Goal: Information Seeking & Learning: Compare options

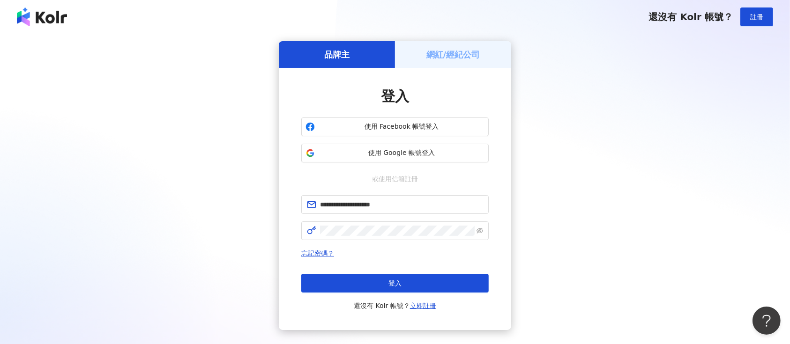
click at [405, 283] on button "登入" at bounding box center [394, 283] width 187 height 19
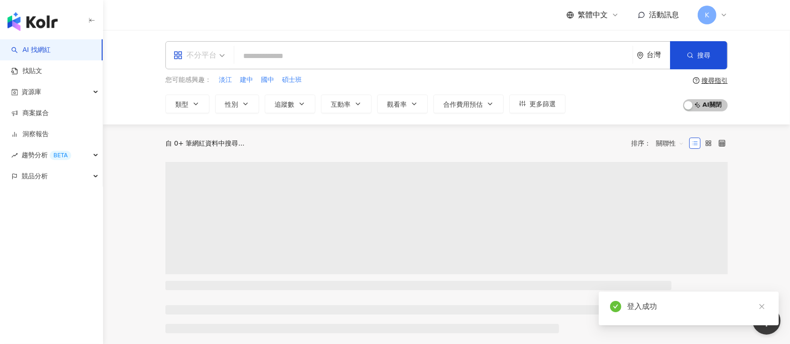
click at [213, 55] on div "不分平台" at bounding box center [194, 55] width 43 height 15
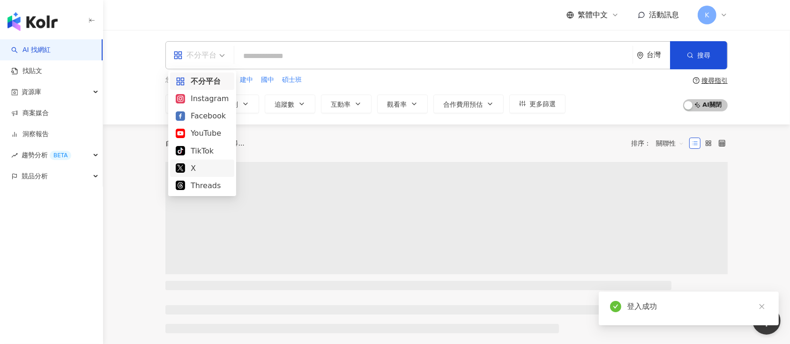
click at [193, 187] on div "Threads" at bounding box center [202, 186] width 53 height 12
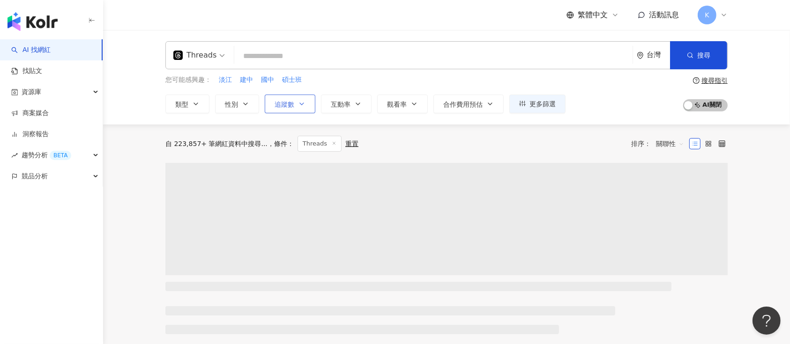
click at [285, 109] on button "追蹤數" at bounding box center [290, 104] width 51 height 19
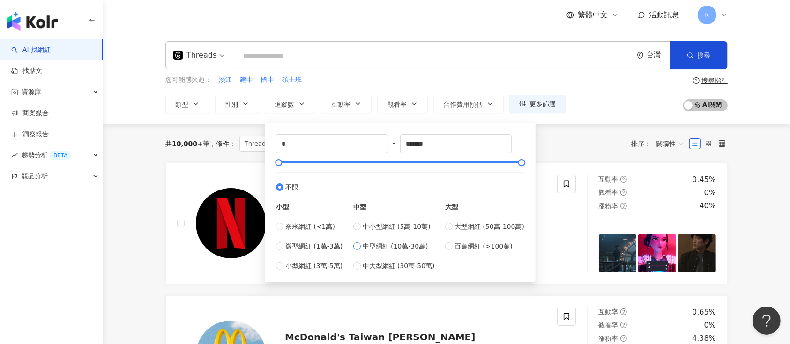
click at [360, 250] on label "中型網紅 (10萬-30萬)" at bounding box center [394, 246] width 82 height 10
type input "******"
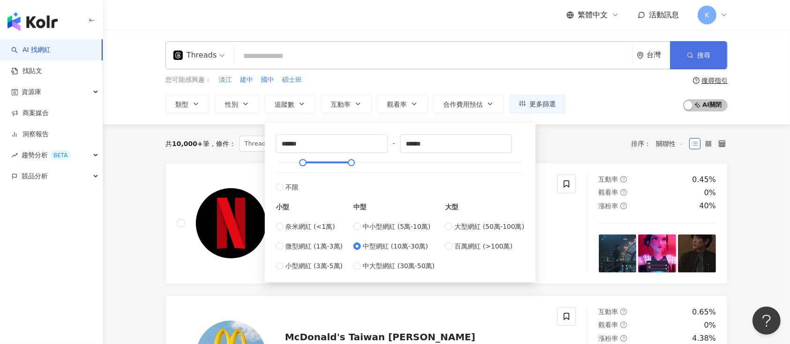
click at [684, 51] on button "搜尋" at bounding box center [698, 55] width 57 height 28
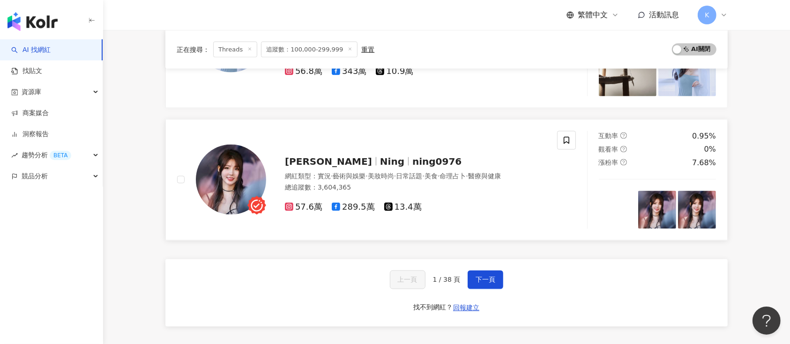
scroll to position [1562, 0]
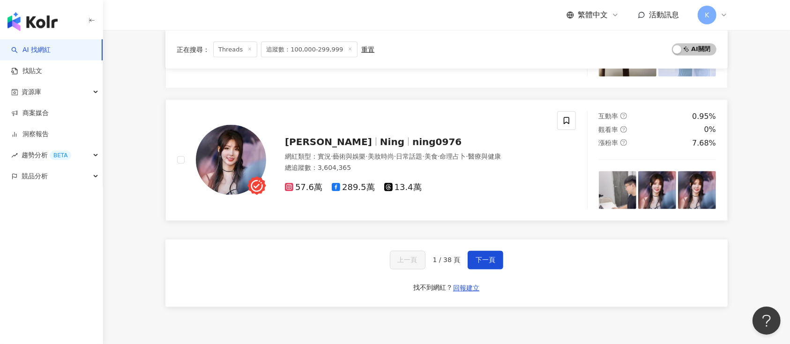
click at [395, 188] on span "13.4萬" at bounding box center [402, 188] width 37 height 10
click at [474, 253] on button "下一頁" at bounding box center [486, 260] width 36 height 19
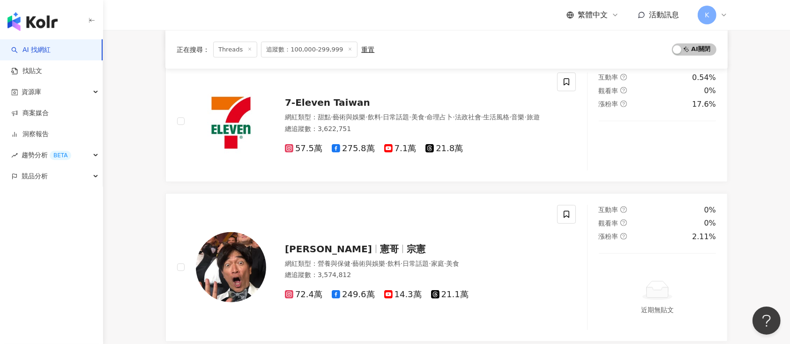
scroll to position [1669, 0]
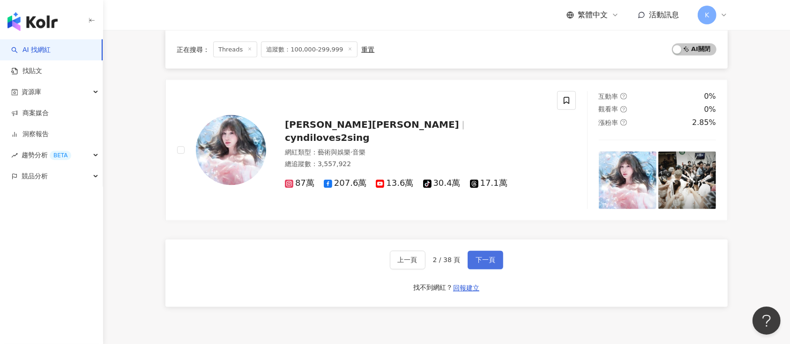
click at [481, 262] on span "下一頁" at bounding box center [486, 260] width 20 height 7
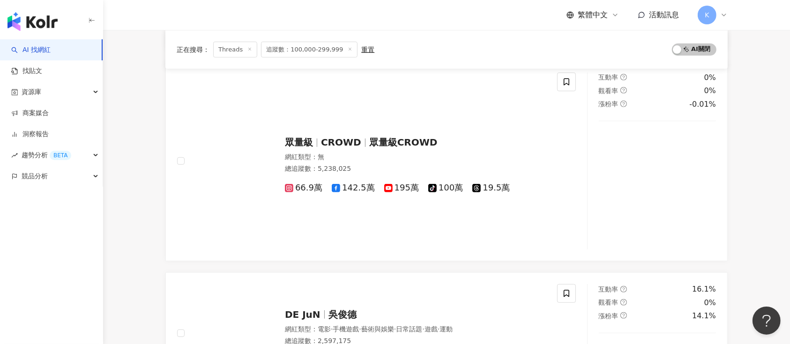
scroll to position [1657, 0]
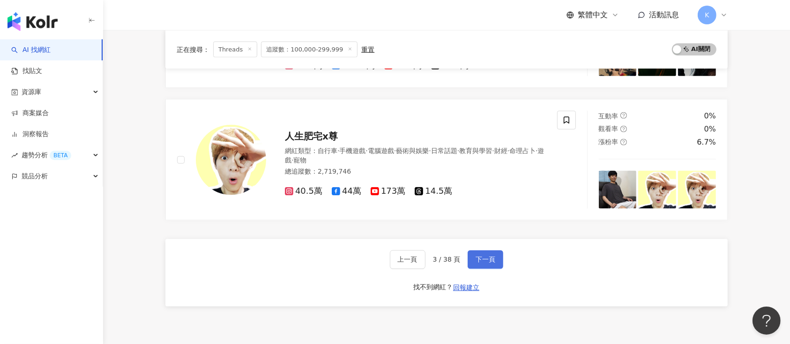
click at [482, 260] on span "下一頁" at bounding box center [486, 259] width 20 height 7
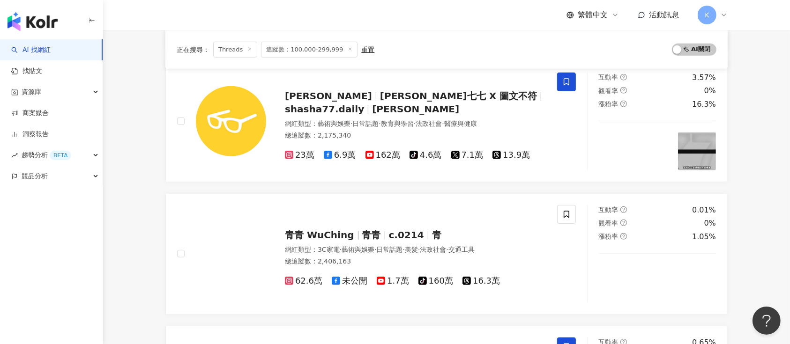
scroll to position [1522, 0]
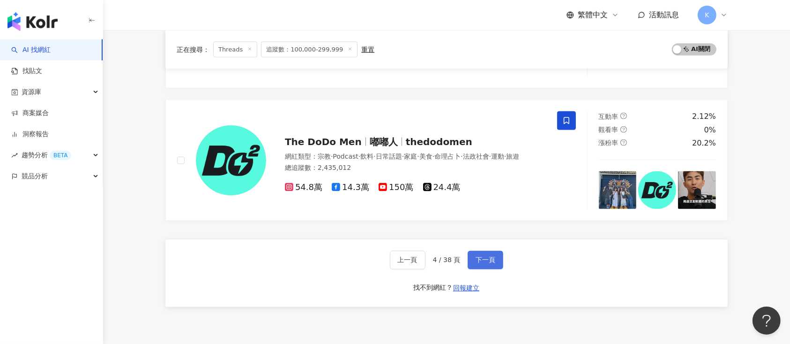
click at [480, 258] on span "下一頁" at bounding box center [486, 260] width 20 height 7
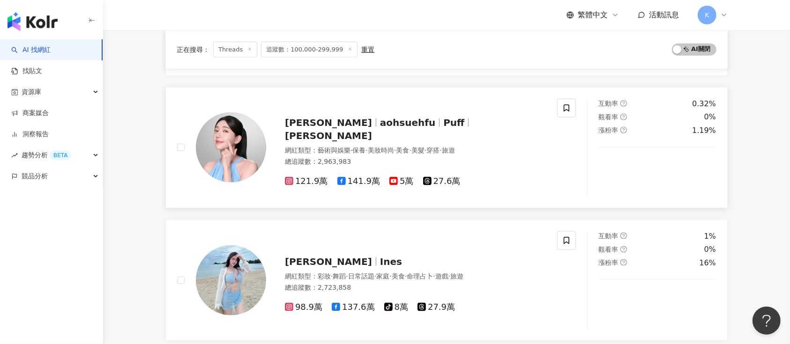
scroll to position [1293, 0]
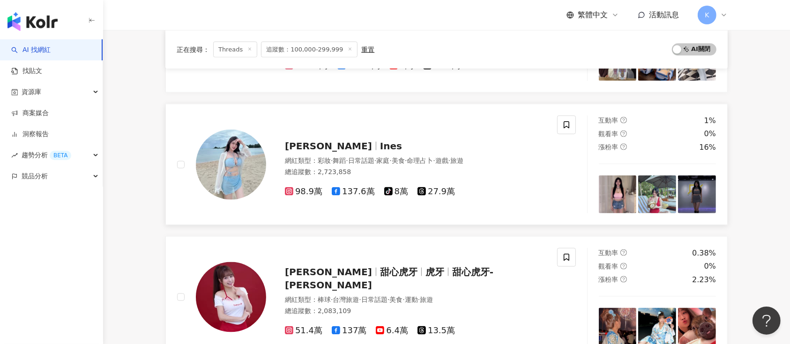
click at [447, 187] on span "27.9萬" at bounding box center [436, 192] width 37 height 10
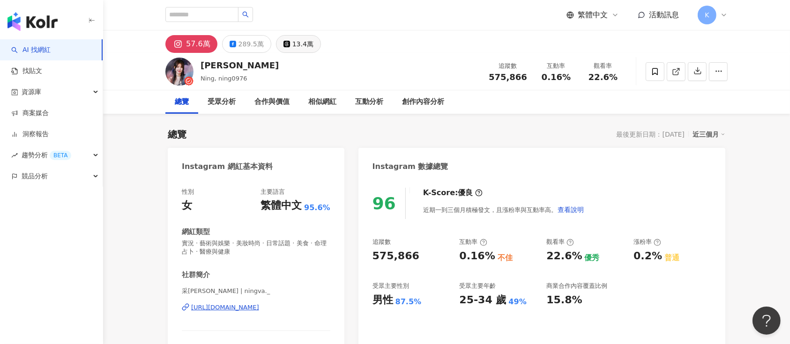
click at [298, 43] on div "13.4萬" at bounding box center [302, 43] width 21 height 13
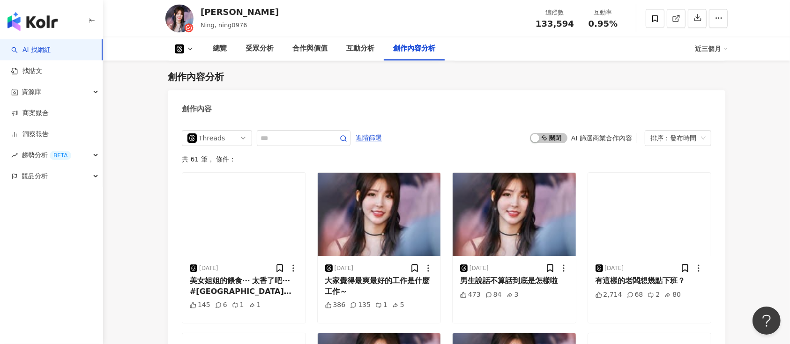
scroll to position [1750, 0]
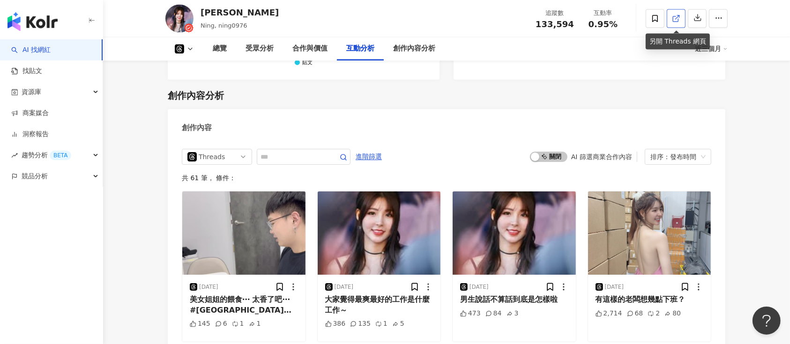
click at [674, 19] on icon at bounding box center [676, 19] width 8 height 8
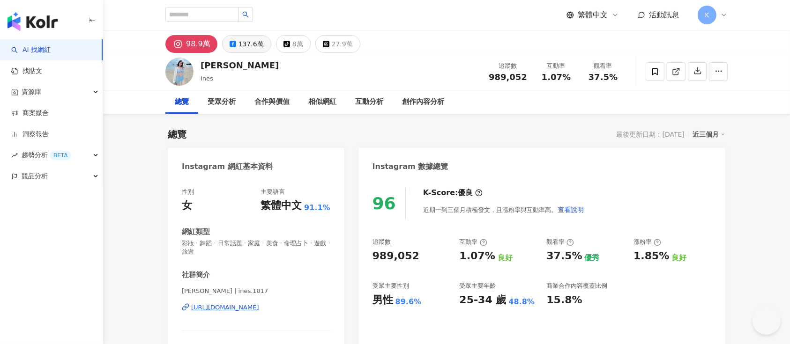
click at [249, 44] on div "137.6萬" at bounding box center [251, 43] width 25 height 13
click at [674, 67] on span at bounding box center [676, 72] width 8 height 10
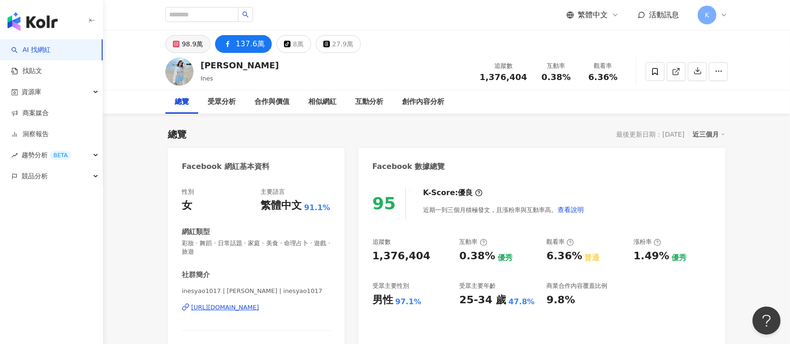
click at [194, 47] on div "98.9萬" at bounding box center [192, 43] width 21 height 13
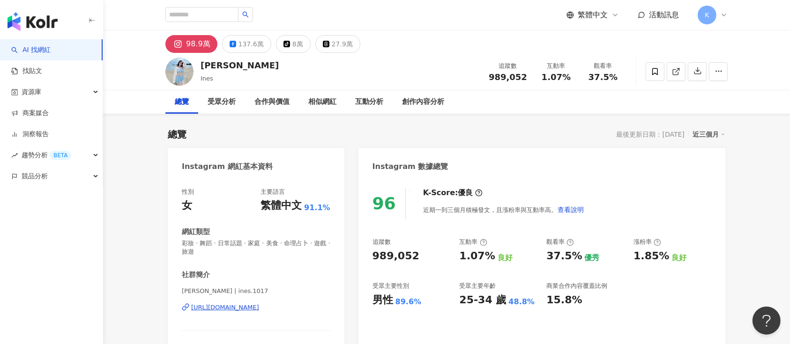
click at [672, 69] on icon at bounding box center [676, 71] width 8 height 8
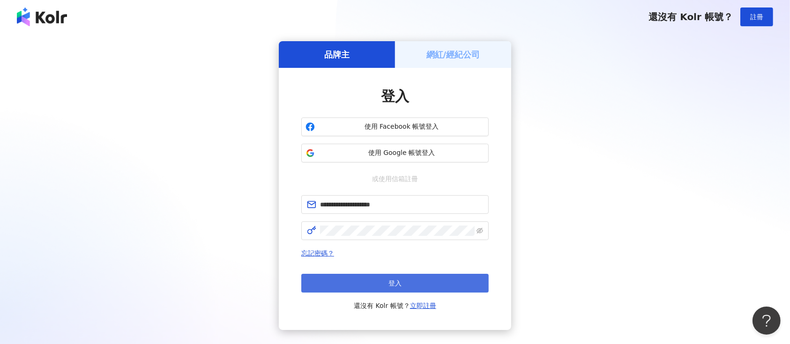
click at [419, 285] on button "登入" at bounding box center [394, 283] width 187 height 19
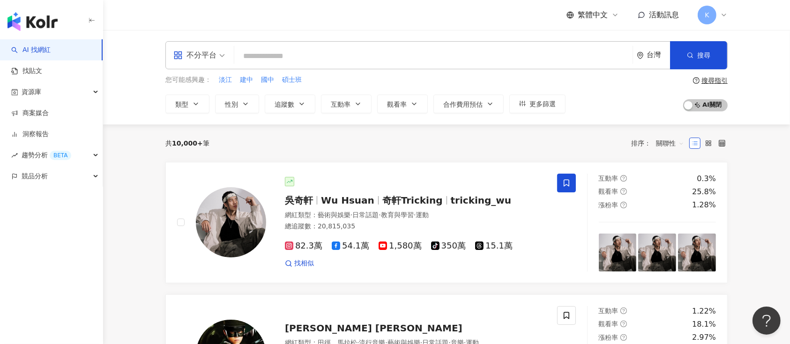
click at [210, 54] on div "不分平台" at bounding box center [194, 55] width 43 height 15
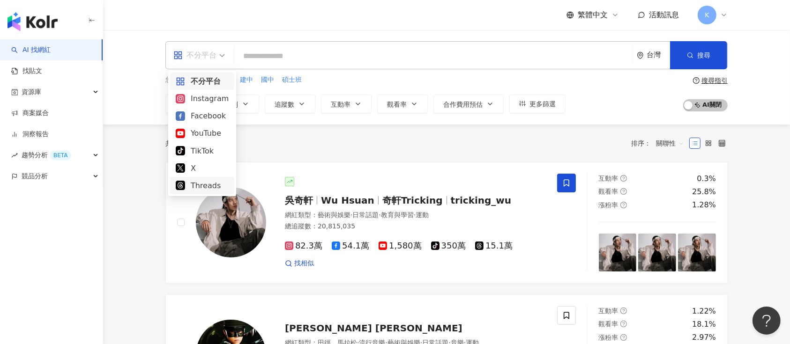
click at [201, 183] on div "Threads" at bounding box center [202, 186] width 53 height 12
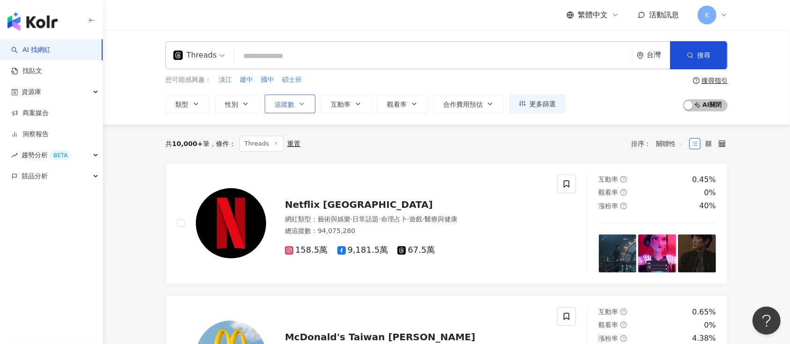
click at [283, 108] on button "追蹤數" at bounding box center [290, 104] width 51 height 19
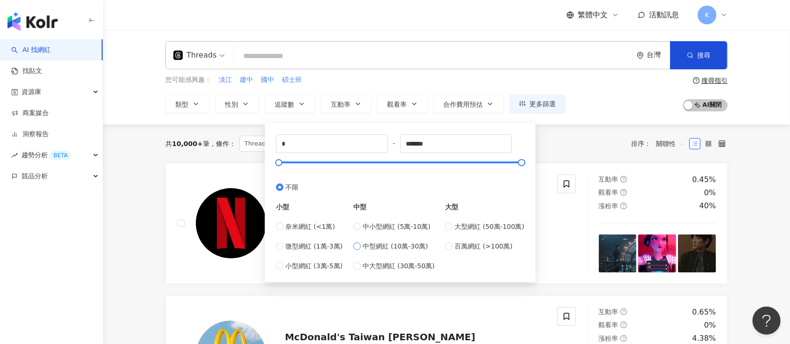
click at [364, 249] on span "中型網紅 (10萬-30萬)" at bounding box center [396, 246] width 66 height 10
type input "******"
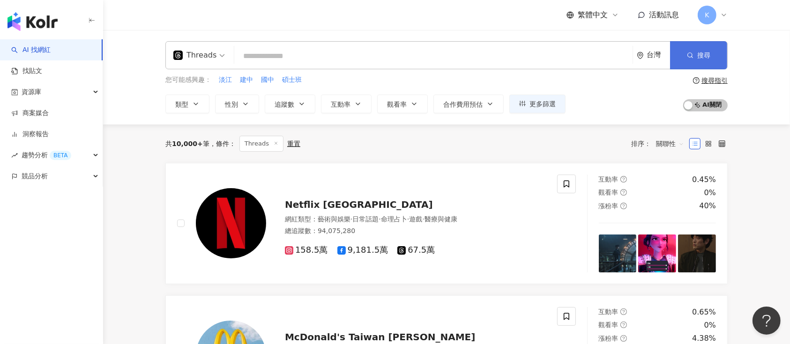
click at [684, 54] on button "搜尋" at bounding box center [698, 55] width 57 height 28
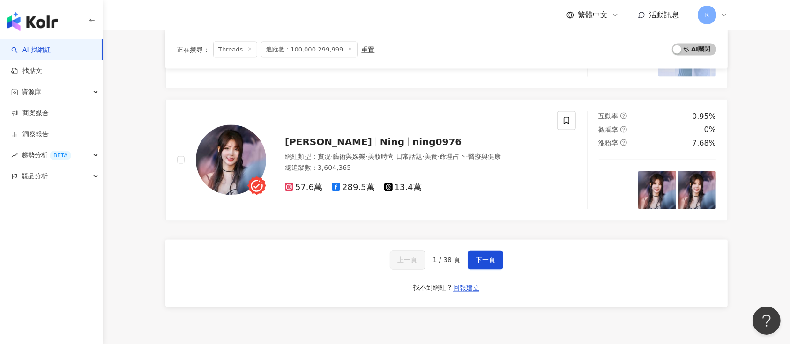
scroll to position [1625, 0]
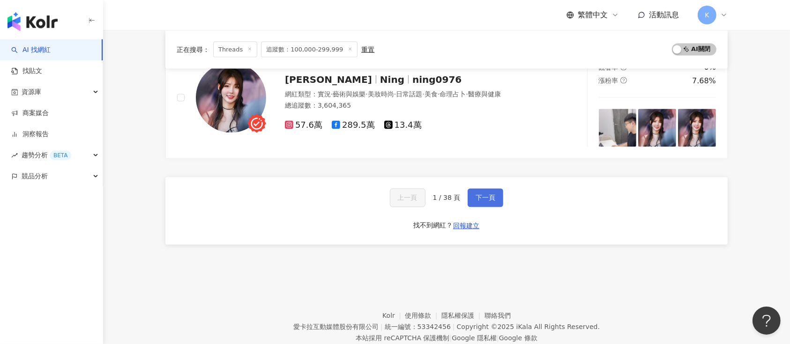
click at [476, 194] on button "下一頁" at bounding box center [486, 198] width 36 height 19
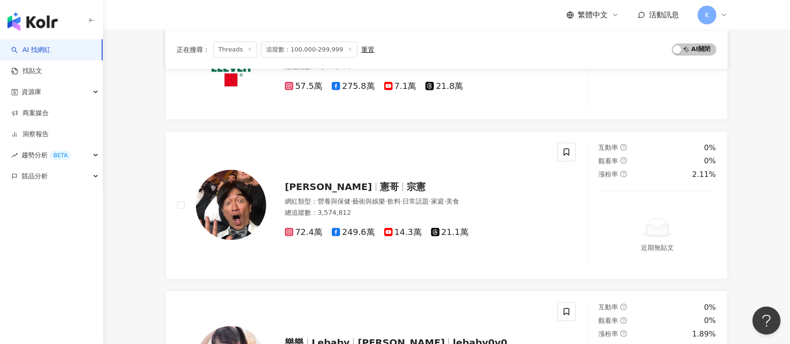
scroll to position [1732, 0]
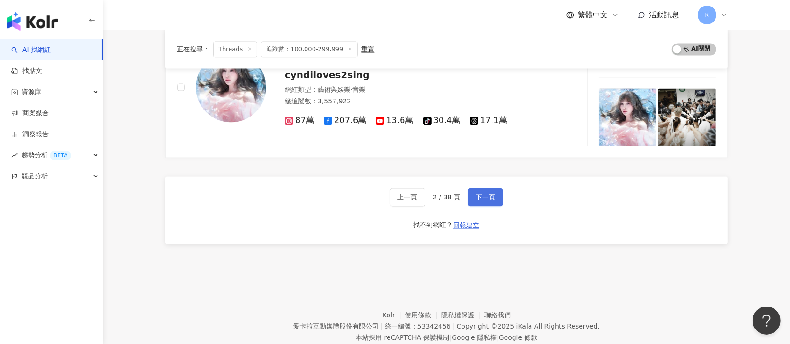
click at [476, 196] on span "下一頁" at bounding box center [486, 197] width 20 height 7
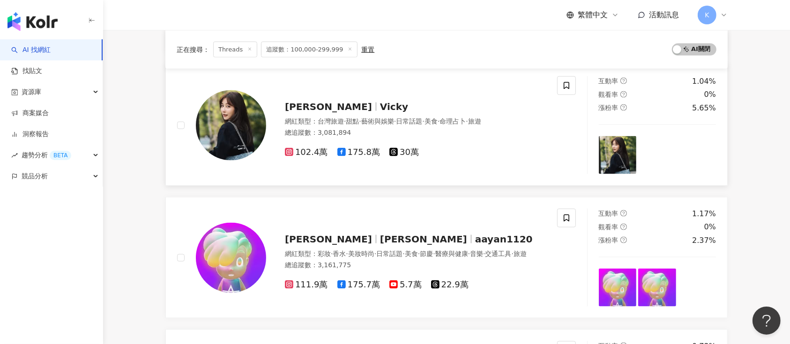
scroll to position [1282, 0]
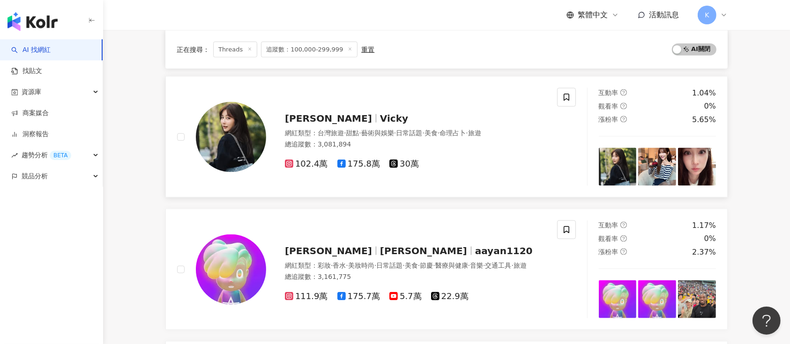
click at [406, 162] on span "30萬" at bounding box center [404, 164] width 30 height 10
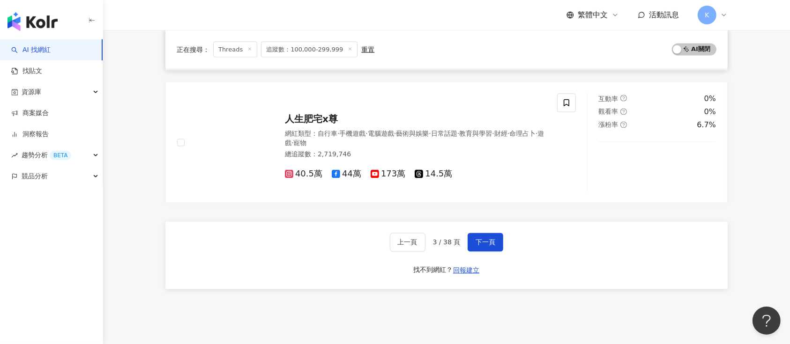
scroll to position [1719, 0]
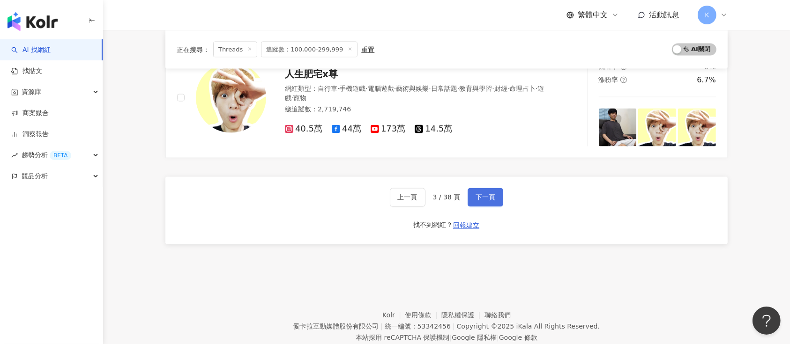
click at [481, 195] on span "下一頁" at bounding box center [486, 197] width 20 height 7
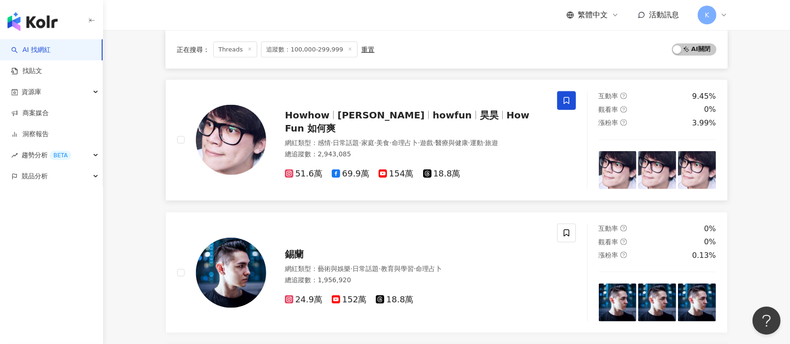
scroll to position [1085, 0]
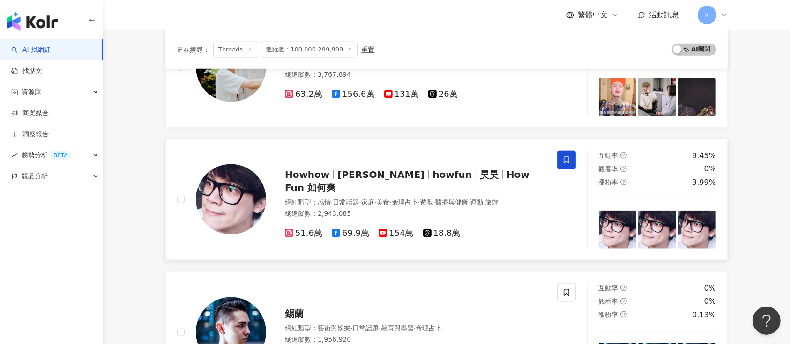
click at [426, 229] on span "18.8萬" at bounding box center [441, 234] width 37 height 10
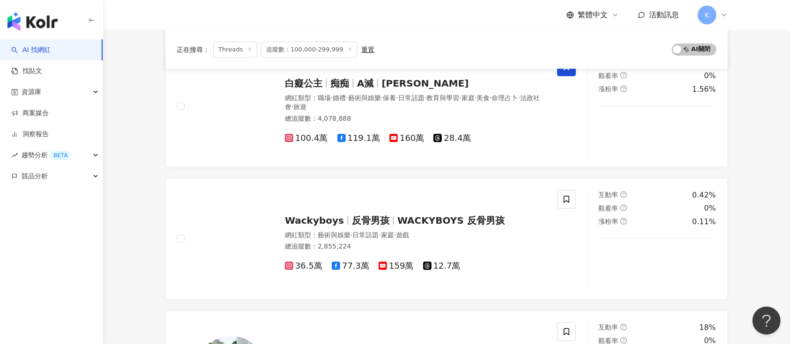
scroll to position [772, 0]
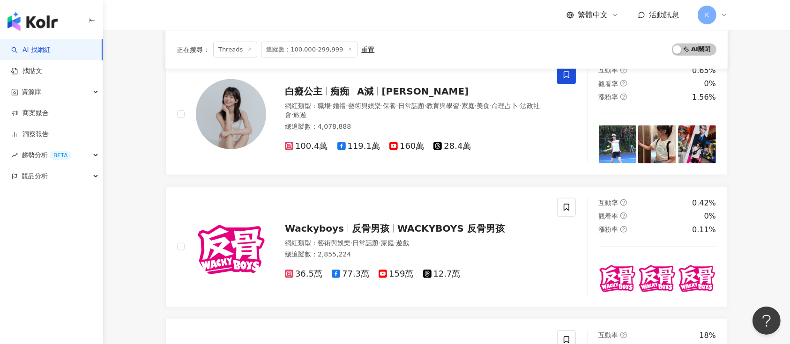
drag, startPoint x: 457, startPoint y: 144, endPoint x: 427, endPoint y: 12, distance: 135.4
click at [457, 144] on span "28.4萬" at bounding box center [452, 147] width 37 height 10
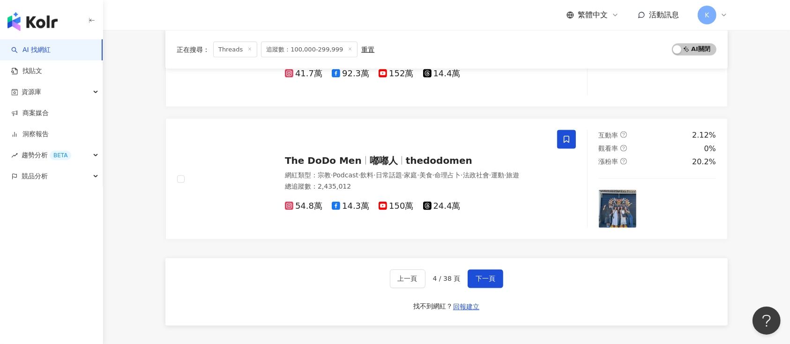
scroll to position [1522, 0]
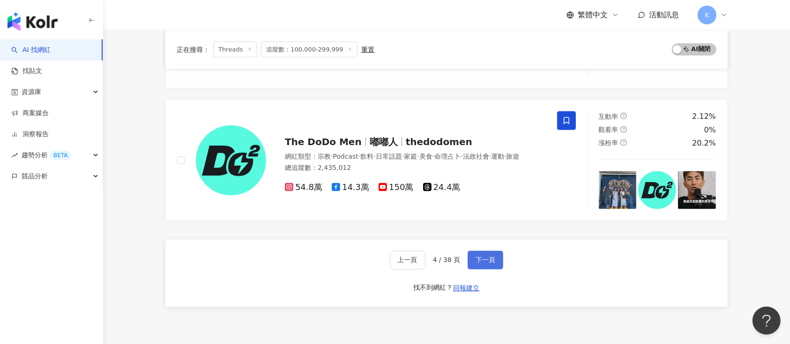
click at [476, 259] on span "下一頁" at bounding box center [486, 260] width 20 height 7
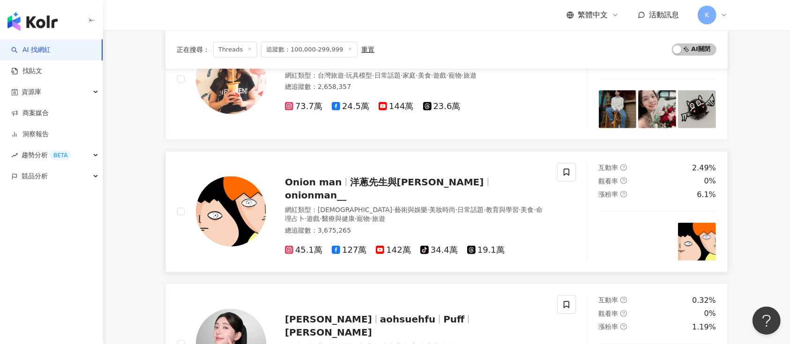
scroll to position [1042, 0]
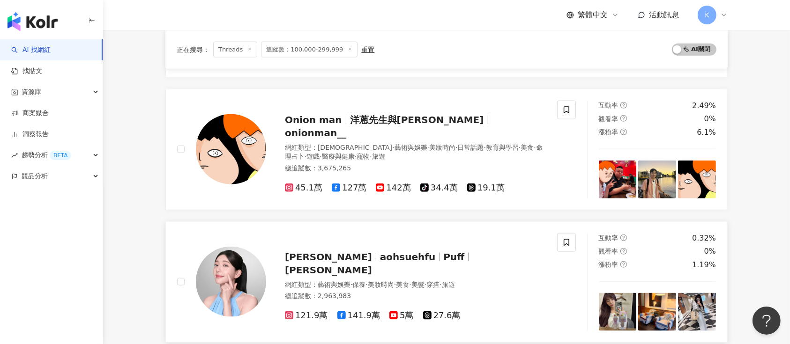
click at [425, 312] on icon at bounding box center [427, 316] width 8 height 8
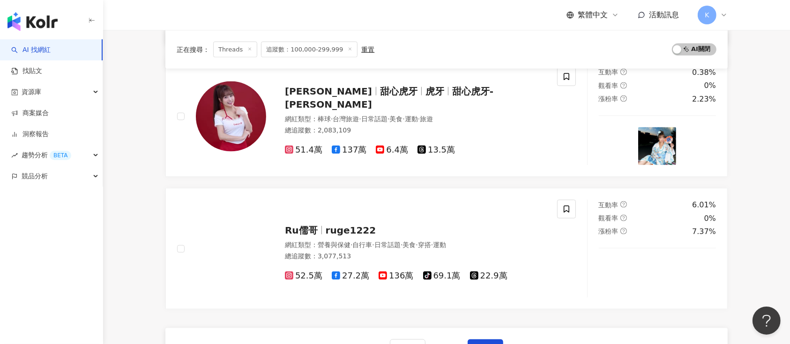
scroll to position [1543, 0]
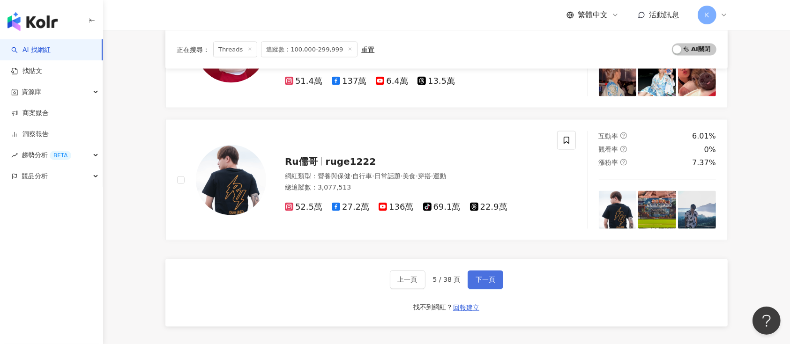
click at [479, 277] on span "下一頁" at bounding box center [486, 280] width 20 height 7
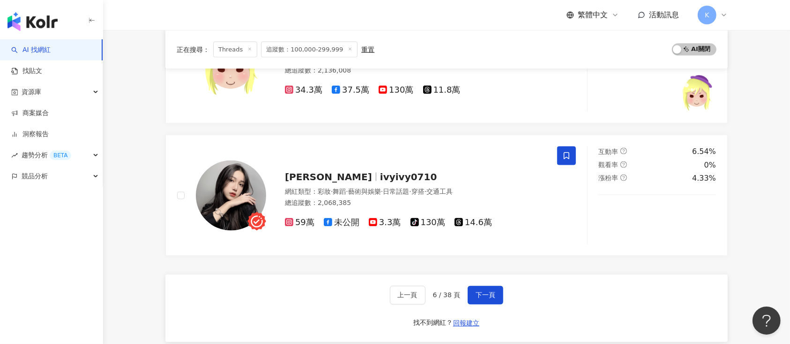
scroll to position [1460, 0]
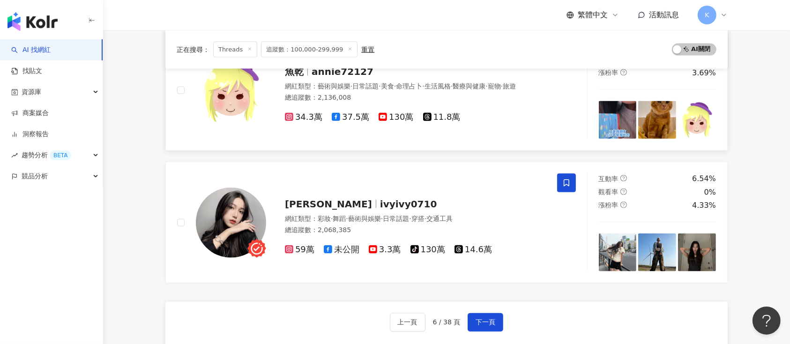
click at [439, 114] on span "11.8萬" at bounding box center [441, 117] width 37 height 10
click at [478, 249] on span "14.6萬" at bounding box center [473, 250] width 37 height 10
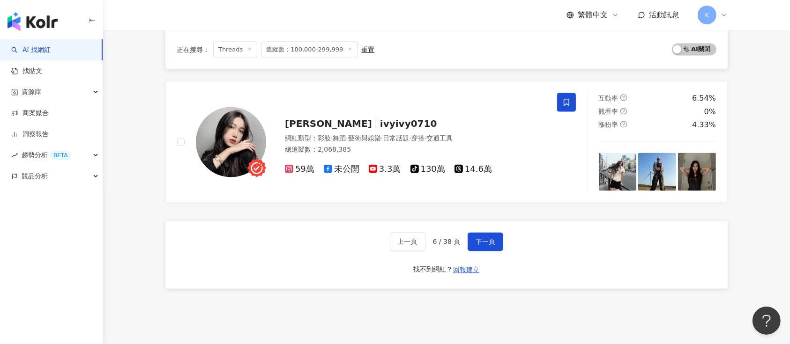
scroll to position [1585, 0]
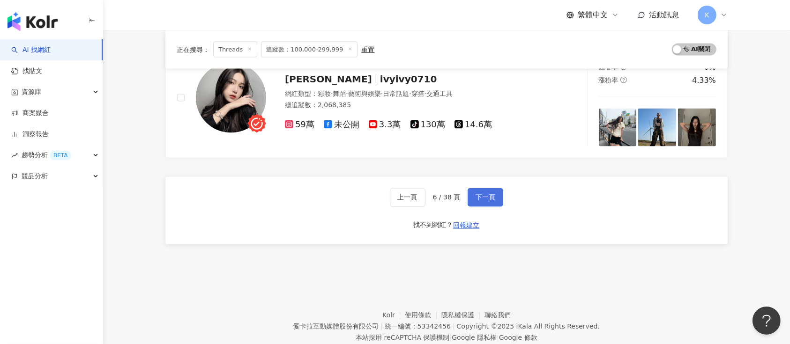
click at [486, 197] on span "下一頁" at bounding box center [486, 197] width 20 height 7
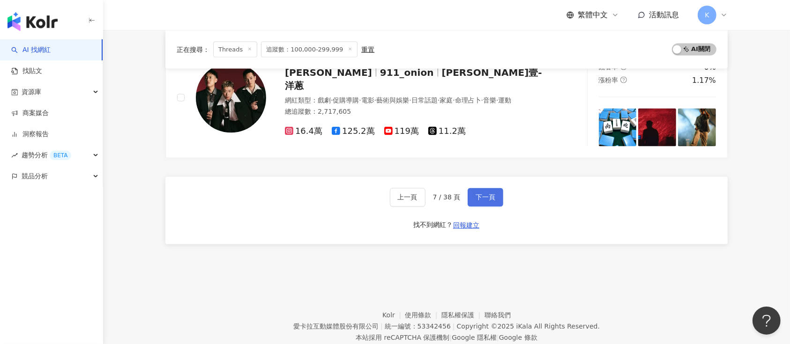
click at [474, 196] on button "下一頁" at bounding box center [486, 197] width 36 height 19
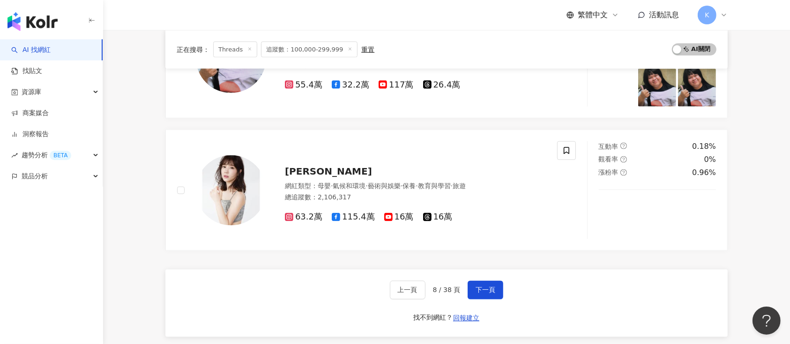
scroll to position [1657, 0]
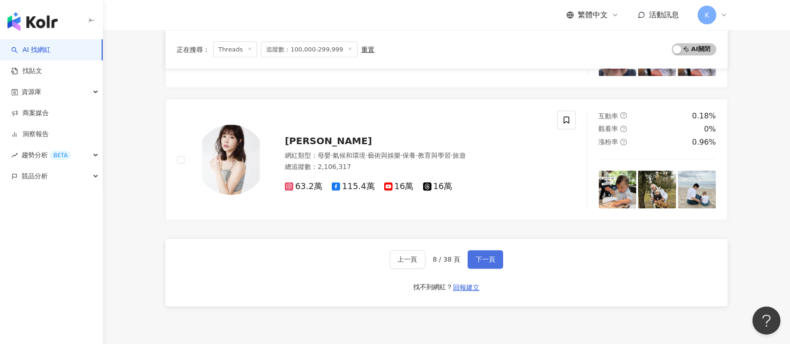
click at [487, 257] on span "下一頁" at bounding box center [486, 259] width 20 height 7
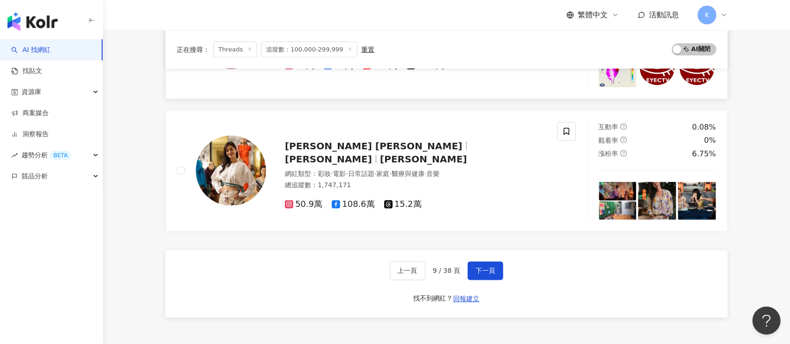
scroll to position [1597, 0]
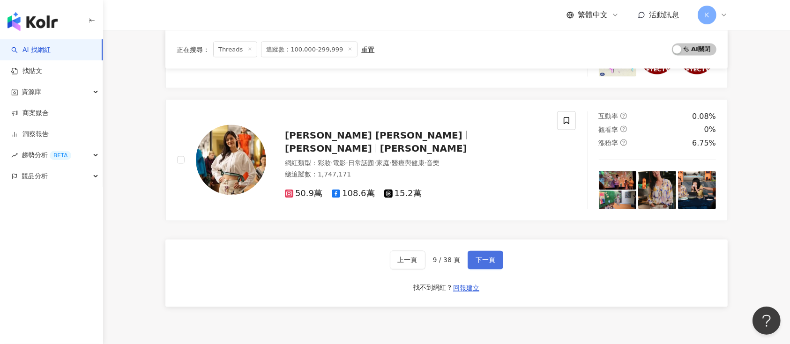
click at [478, 254] on button "下一頁" at bounding box center [486, 260] width 36 height 19
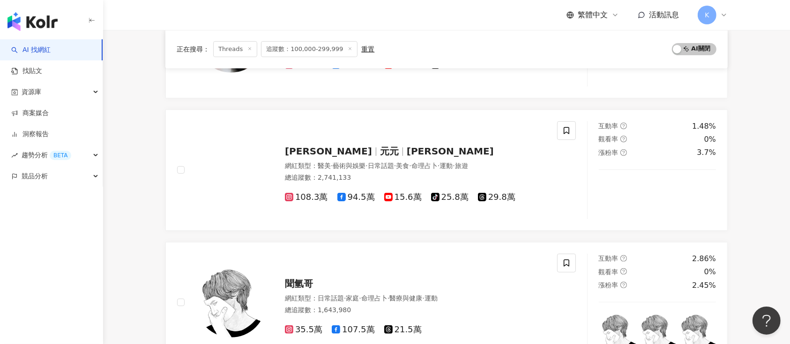
scroll to position [187, 0]
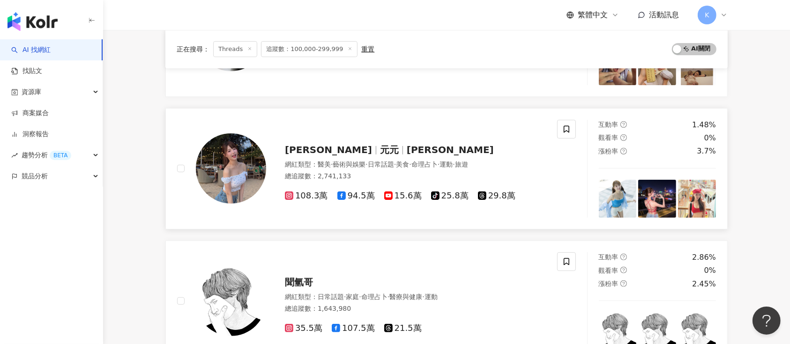
click at [482, 197] on span "29.8萬" at bounding box center [496, 196] width 37 height 10
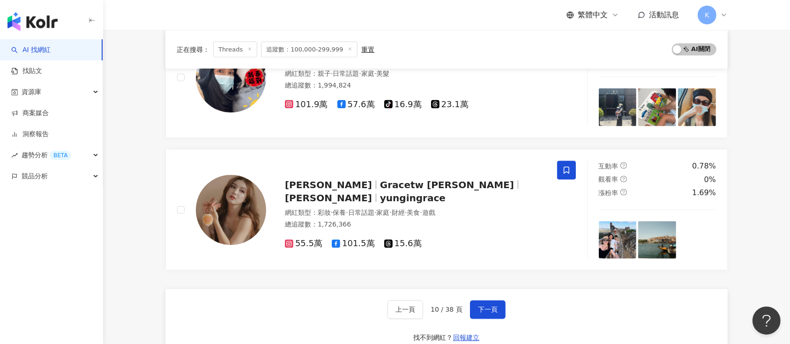
scroll to position [1437, 0]
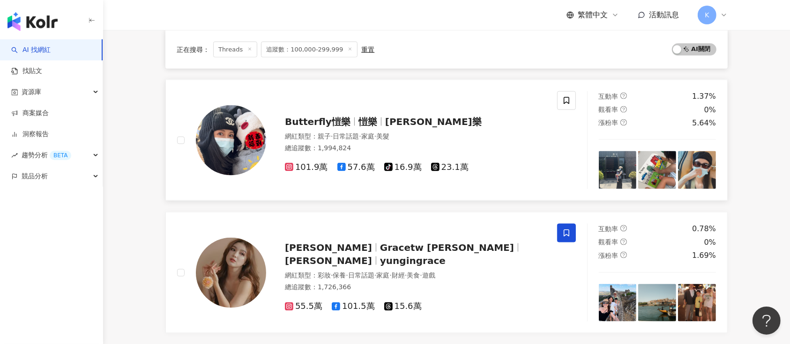
click at [431, 166] on icon at bounding box center [435, 167] width 8 height 8
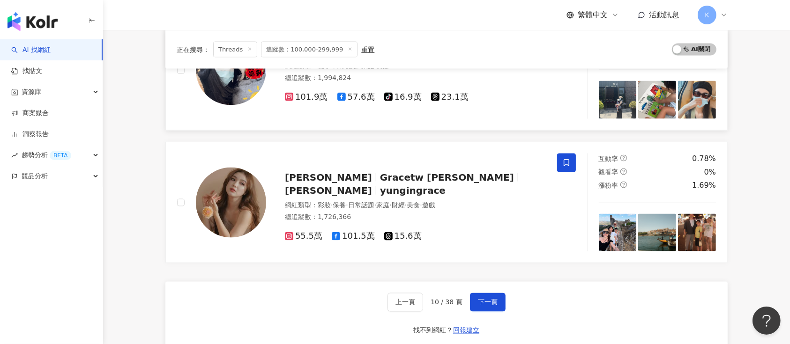
scroll to position [1562, 0]
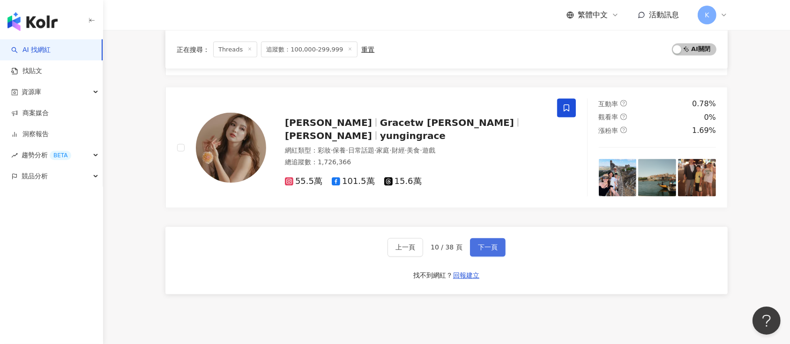
click at [487, 245] on span "下一頁" at bounding box center [488, 247] width 20 height 7
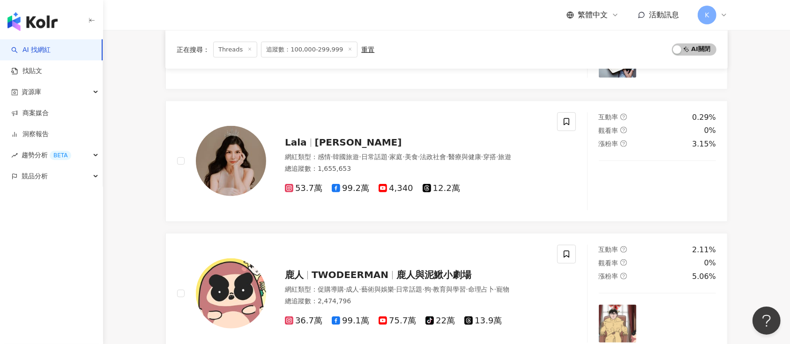
scroll to position [1437, 0]
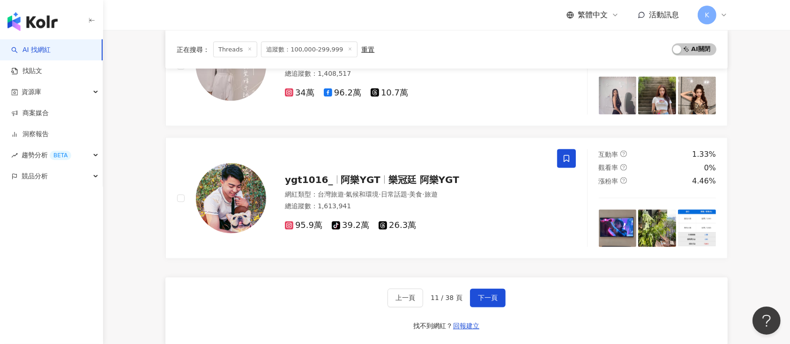
scroll to position [1562, 0]
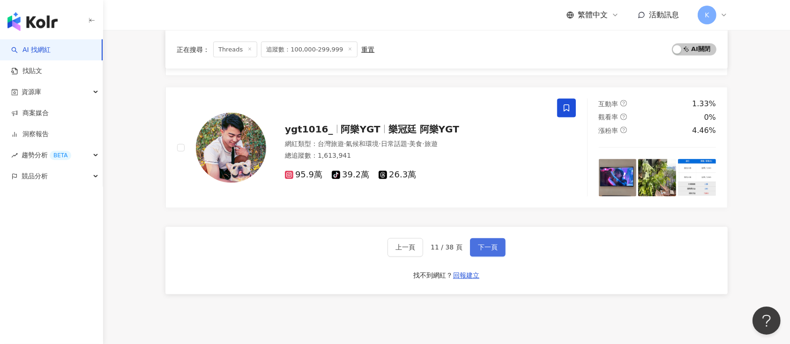
click at [484, 244] on span "下一頁" at bounding box center [488, 247] width 20 height 7
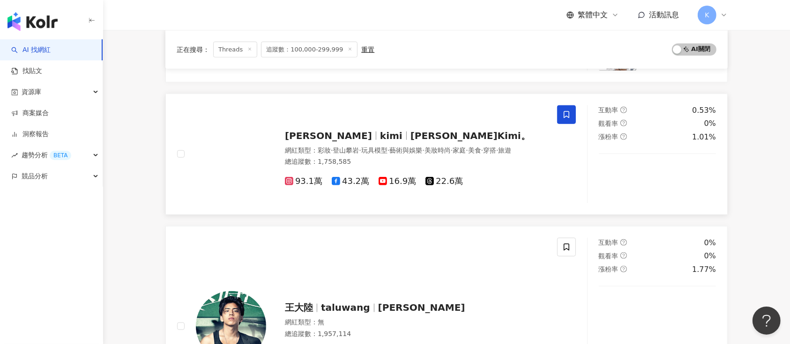
scroll to position [865, 0]
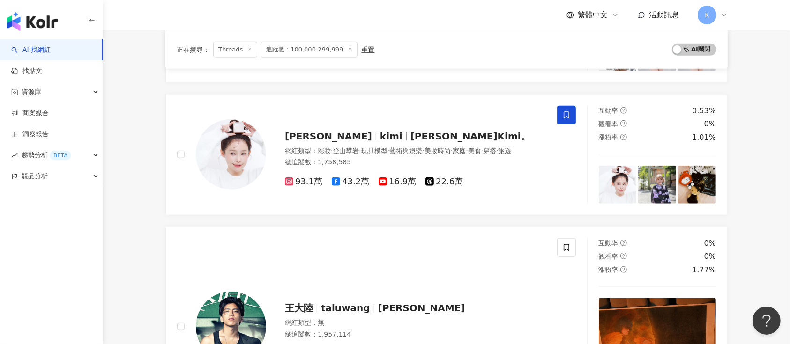
click at [142, 129] on main "Threads 台灣 搜尋 您可能感興趣： 淡江 建中 國中 碩士班 類型 性別 追蹤數 互動率 觀看率 合作費用預估 更多篩選 ****** - *****…" at bounding box center [446, 116] width 687 height 1903
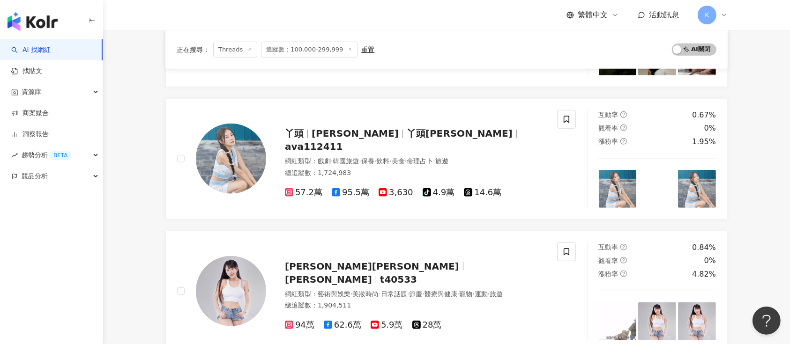
scroll to position [615, 0]
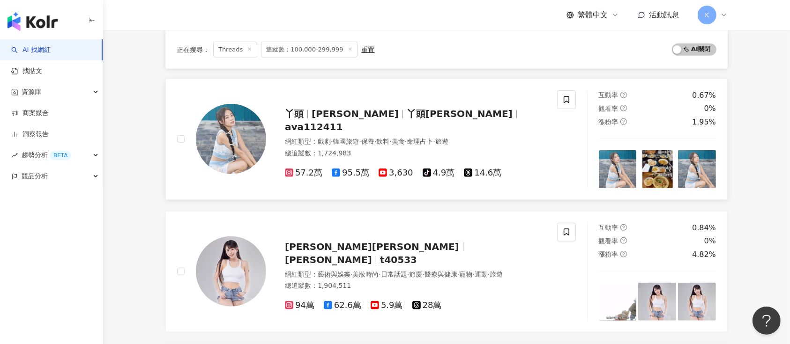
click at [475, 168] on span "14.6萬" at bounding box center [482, 173] width 37 height 10
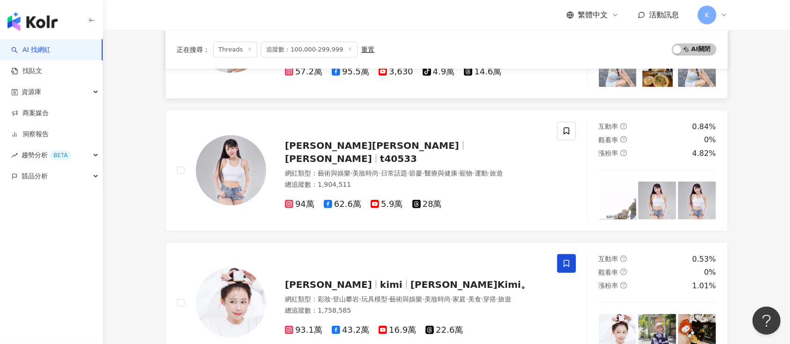
scroll to position [740, 0]
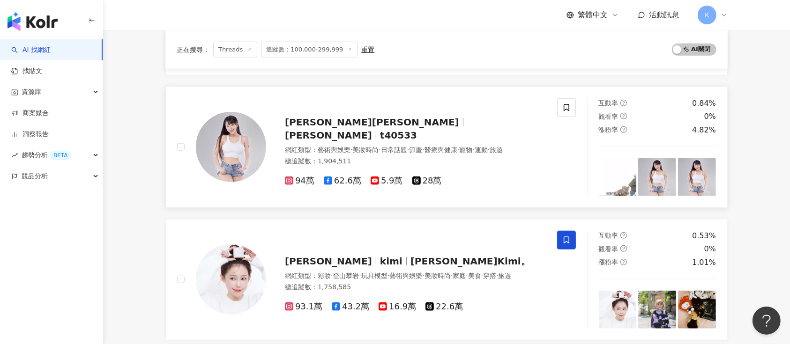
click at [434, 176] on span "28萬" at bounding box center [427, 181] width 30 height 10
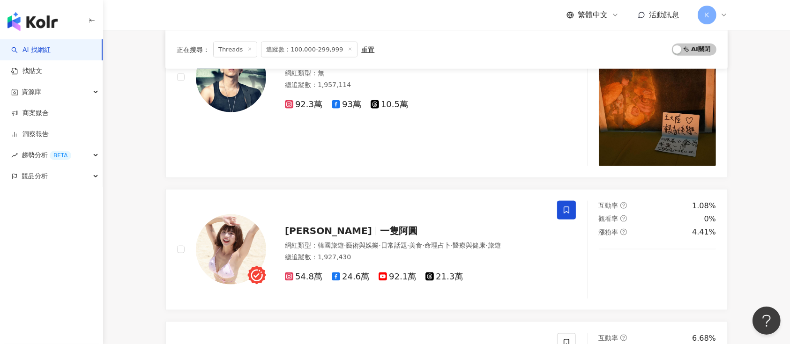
scroll to position [1240, 0]
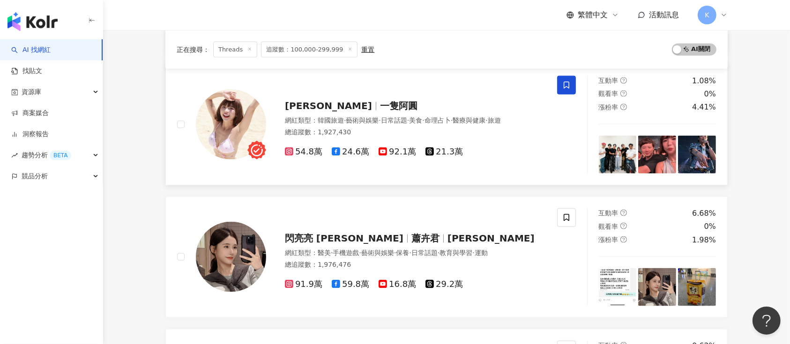
click at [445, 153] on span "21.3萬" at bounding box center [444, 152] width 37 height 10
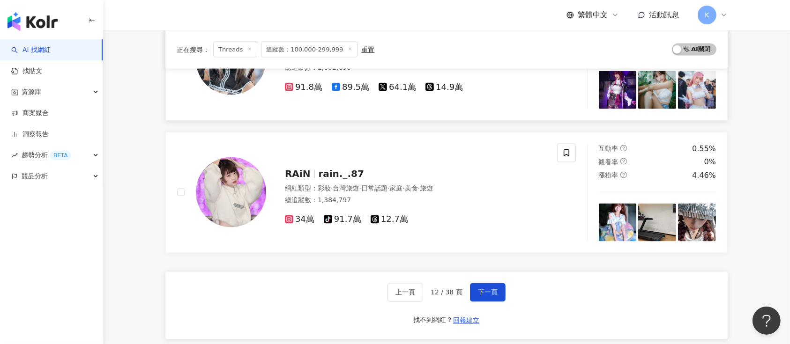
scroll to position [1615, 0]
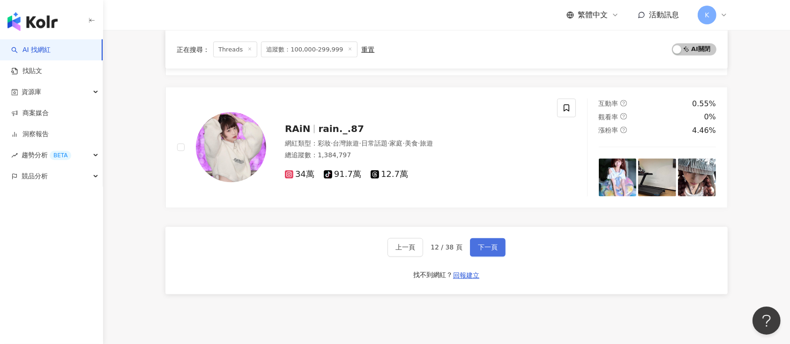
click at [480, 244] on span "下一頁" at bounding box center [488, 247] width 20 height 7
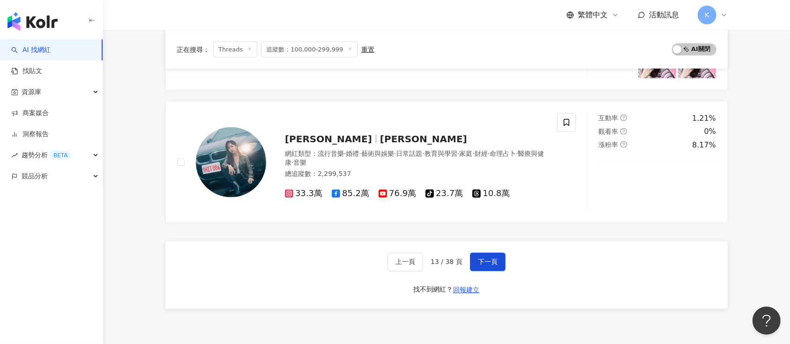
scroll to position [1637, 0]
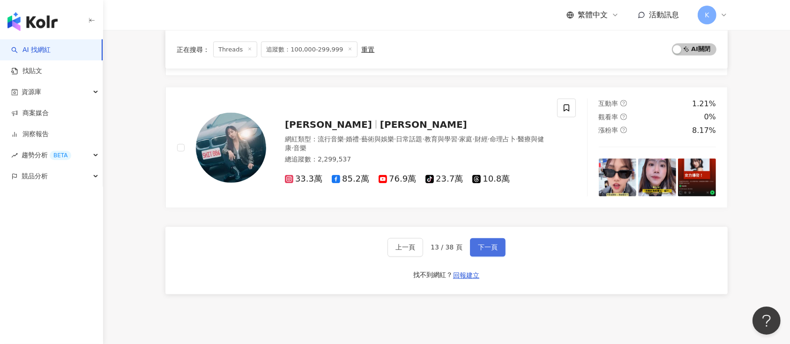
click at [492, 240] on button "下一頁" at bounding box center [488, 248] width 36 height 19
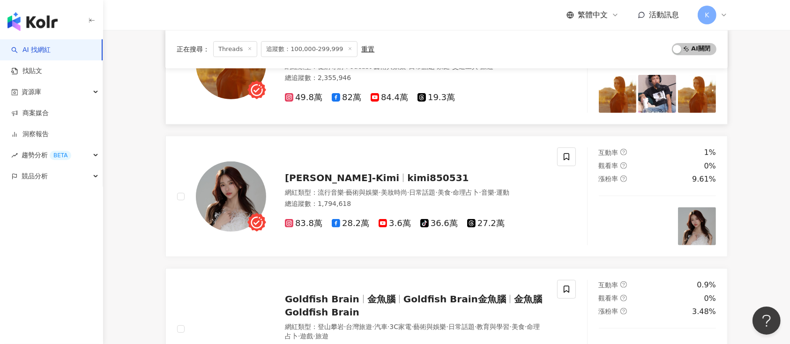
scroll to position [187, 0]
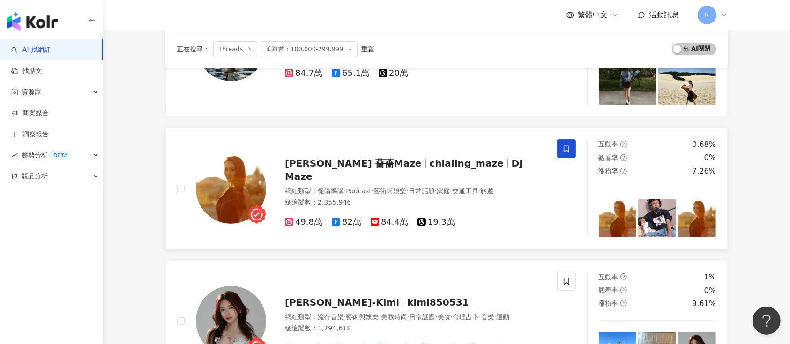
click at [441, 217] on span "19.3萬" at bounding box center [436, 222] width 37 height 10
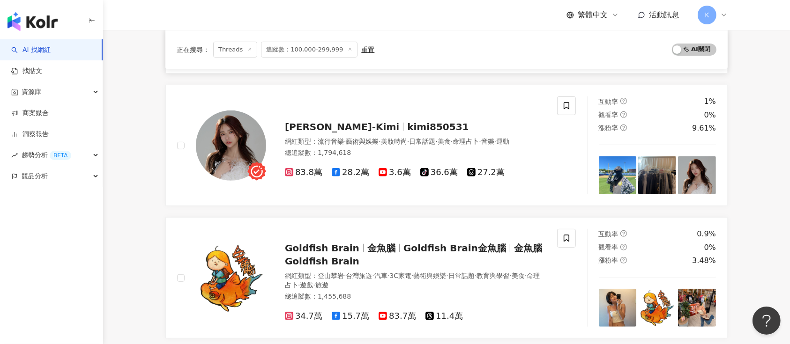
scroll to position [375, 0]
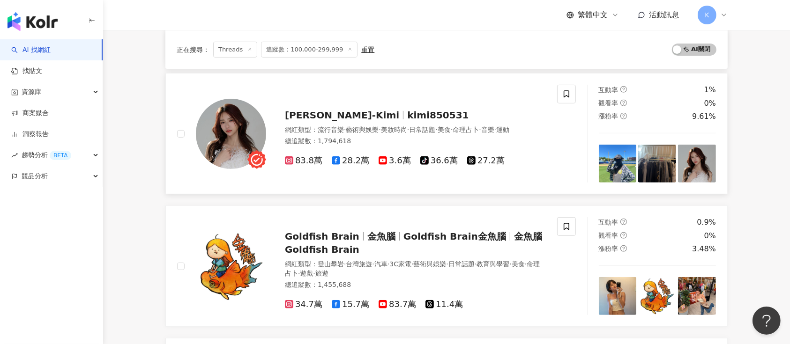
click at [480, 163] on span "27.2萬" at bounding box center [485, 161] width 37 height 10
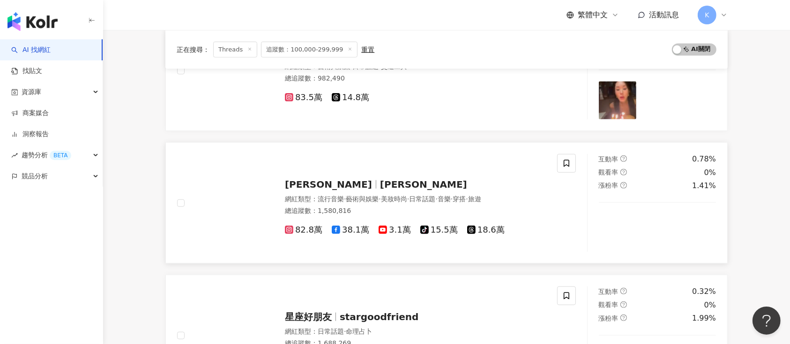
scroll to position [750, 0]
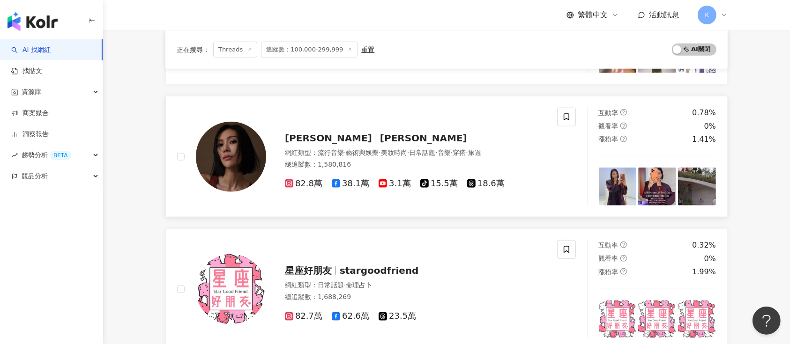
click at [483, 181] on span "18.6萬" at bounding box center [485, 184] width 37 height 10
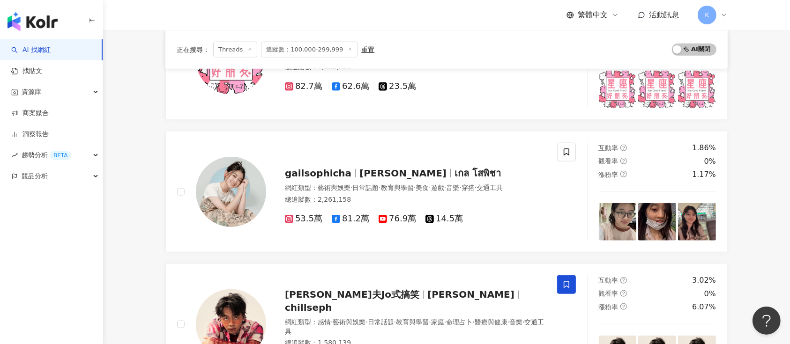
scroll to position [1000, 0]
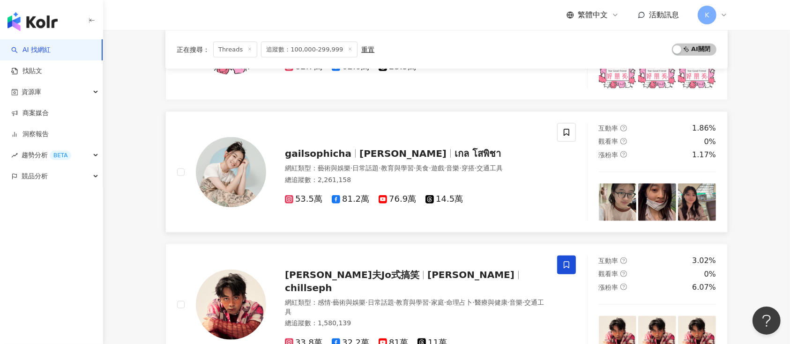
click at [296, 137] on div "gailsophicha Gail Sophicha เกล โสพิชา 網紅類型 ： 藝術與娛樂 · 日常話題 · 教育與學習 · 美食 · 遊戲 · 音…" at bounding box center [367, 172] width 380 height 98
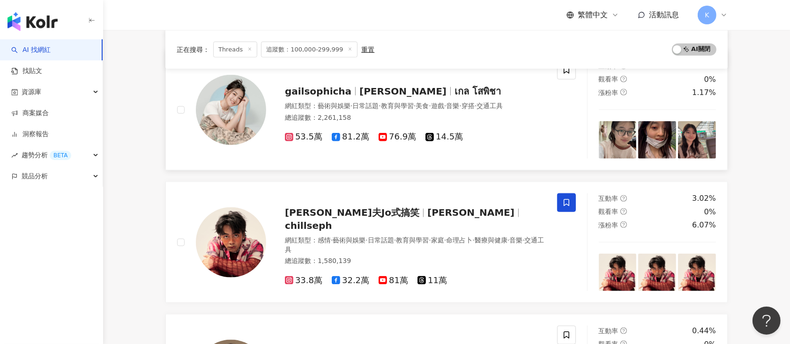
scroll to position [1187, 0]
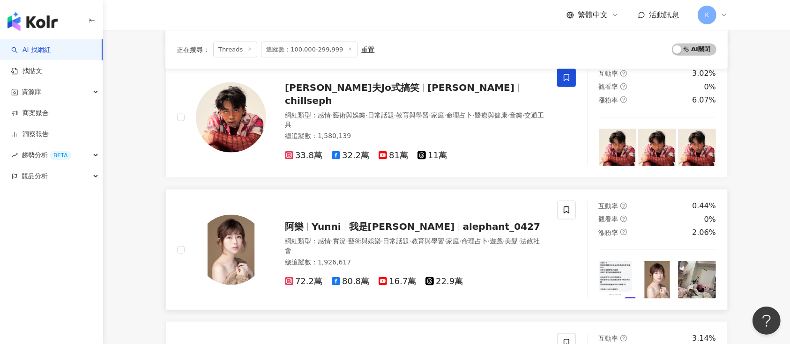
click at [442, 279] on span "22.9萬" at bounding box center [444, 282] width 37 height 10
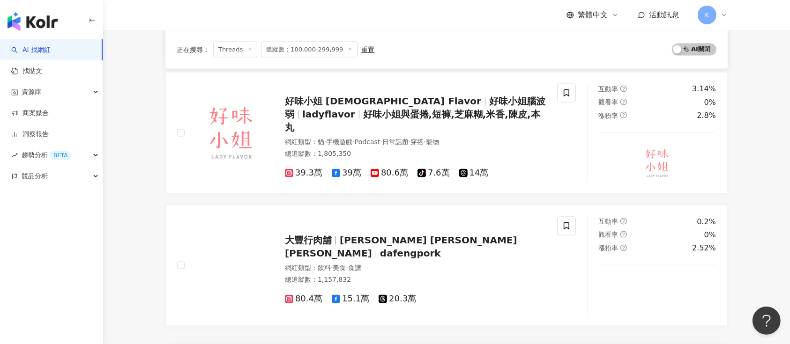
scroll to position [1562, 0]
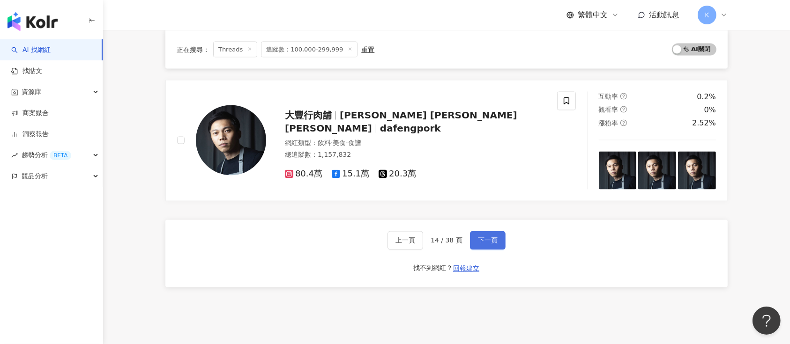
click at [490, 242] on span "下一頁" at bounding box center [488, 240] width 20 height 7
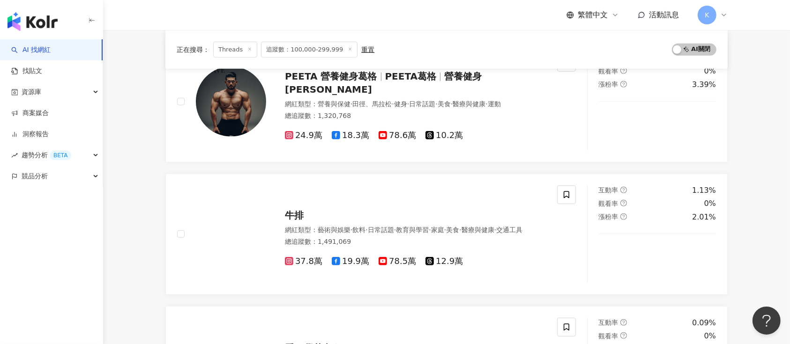
scroll to position [1542, 0]
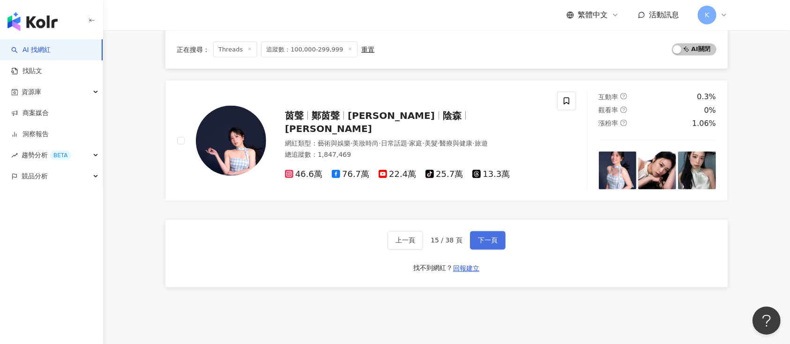
click at [483, 238] on span "下一頁" at bounding box center [488, 240] width 20 height 7
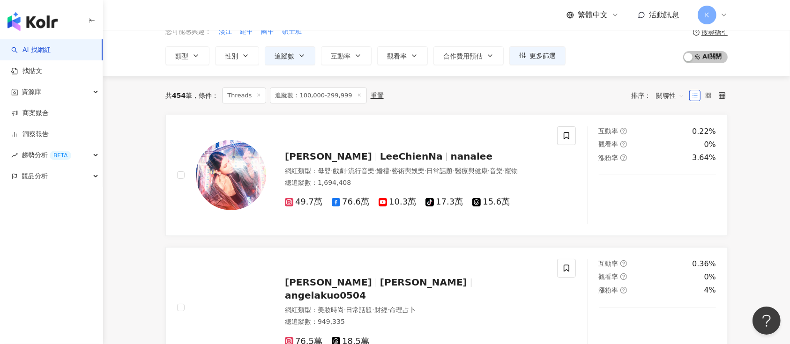
scroll to position [42, 0]
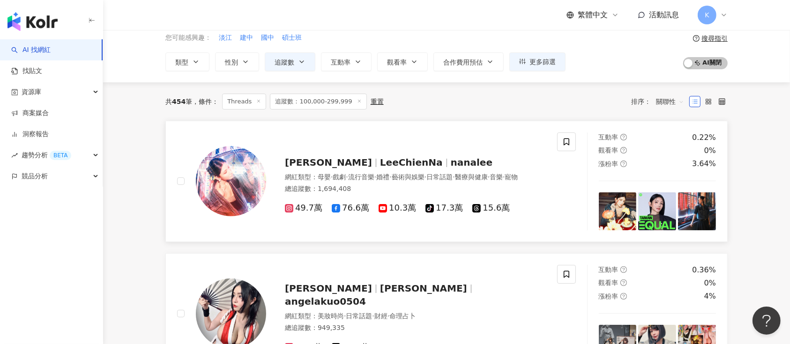
click at [479, 207] on span "15.6萬" at bounding box center [490, 208] width 37 height 10
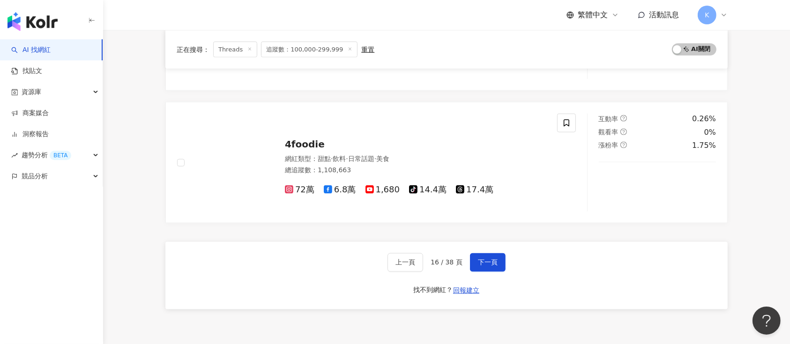
scroll to position [1542, 0]
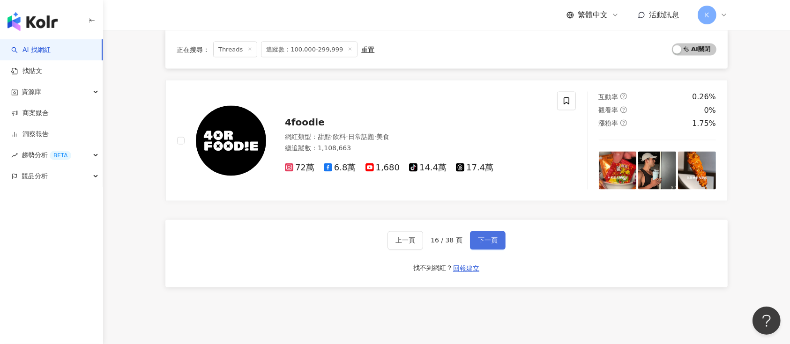
click at [478, 239] on span "下一頁" at bounding box center [488, 240] width 20 height 7
click at [480, 239] on span "下一頁" at bounding box center [488, 240] width 20 height 7
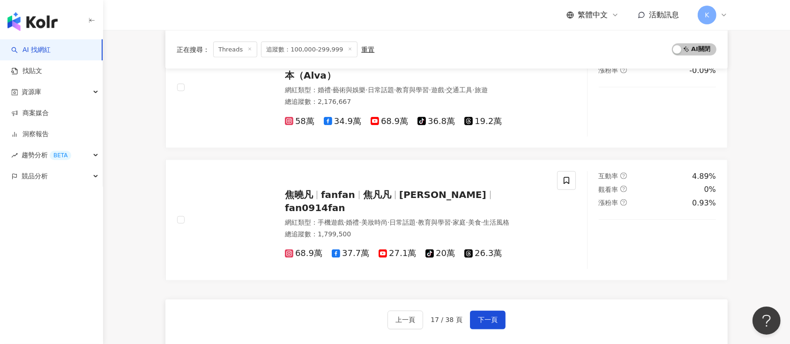
scroll to position [1622, 0]
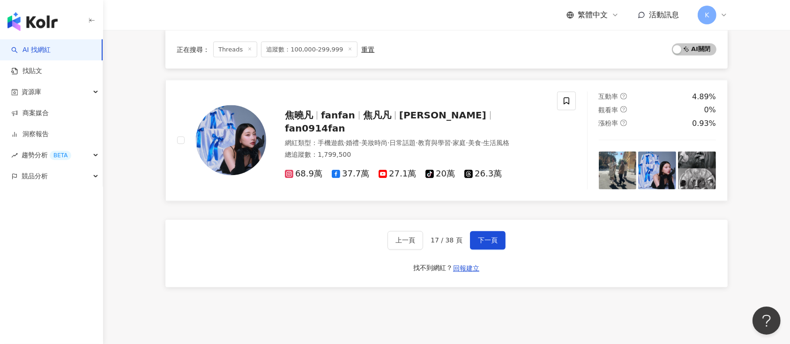
click at [469, 170] on span "26.3萬" at bounding box center [482, 175] width 37 height 10
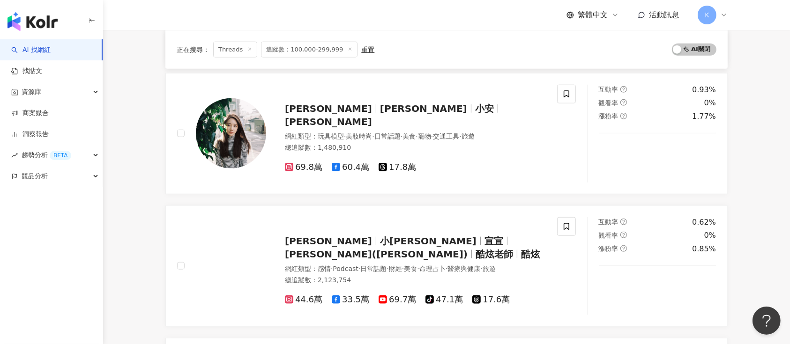
scroll to position [872, 0]
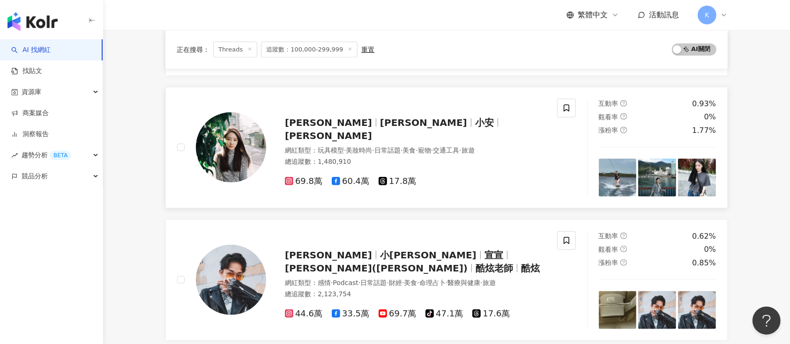
click at [394, 177] on span "17.8萬" at bounding box center [397, 182] width 37 height 10
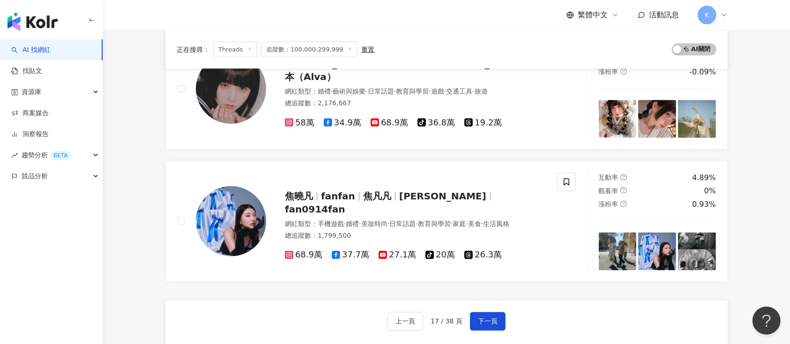
scroll to position [1559, 0]
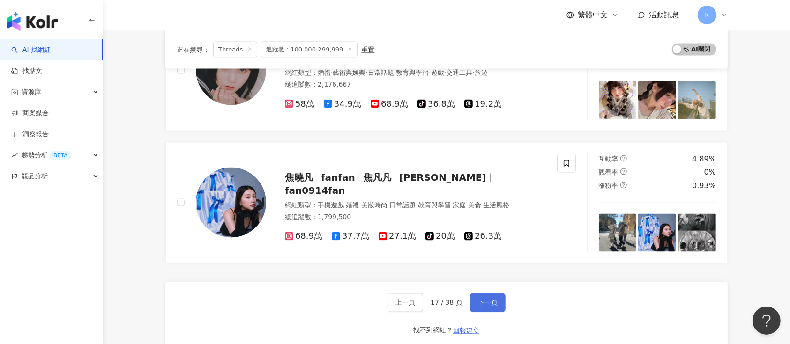
click at [485, 296] on button "下一頁" at bounding box center [488, 303] width 36 height 19
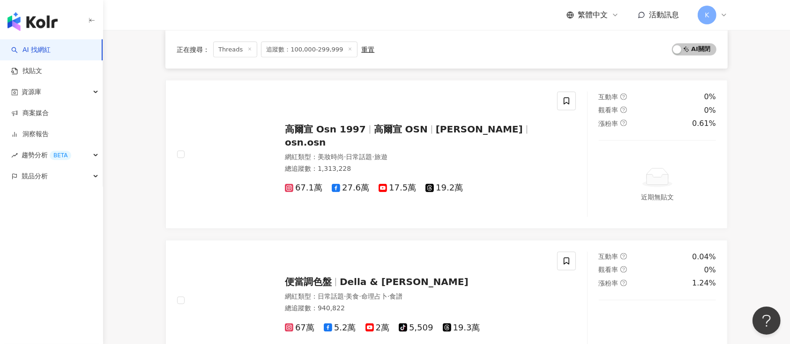
scroll to position [1277, 0]
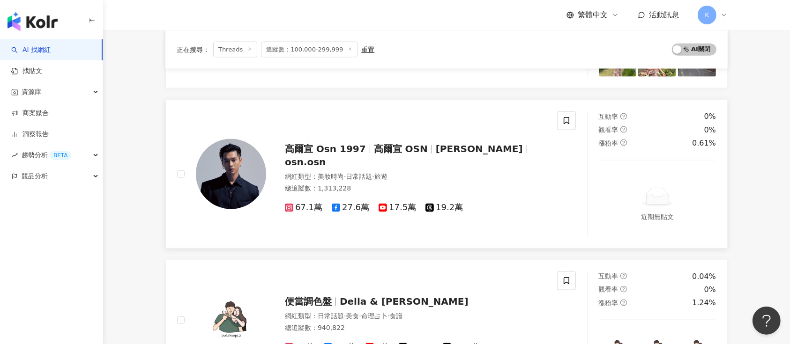
click at [438, 203] on span "19.2萬" at bounding box center [444, 208] width 37 height 10
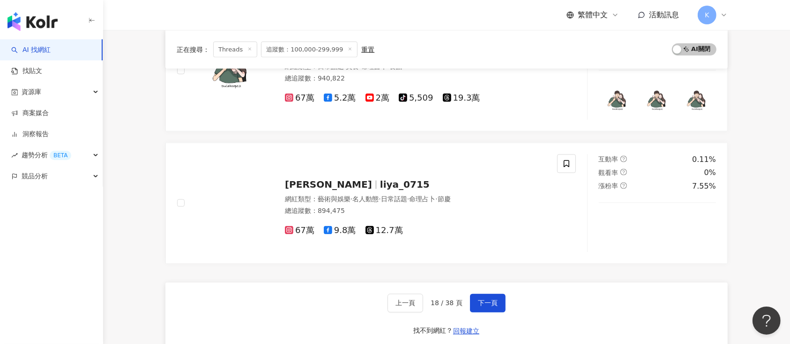
scroll to position [1589, 0]
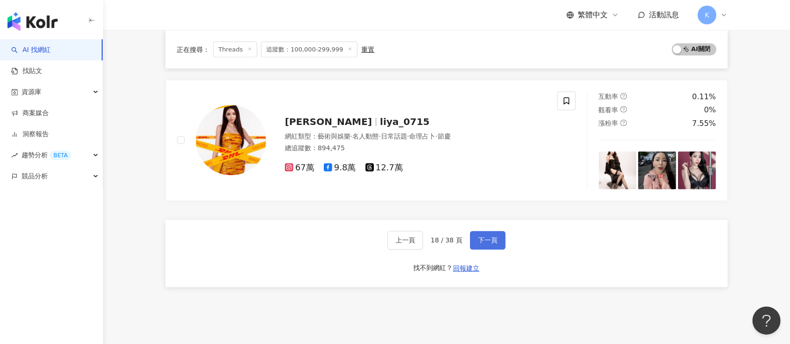
click at [489, 239] on span "下一頁" at bounding box center [488, 240] width 20 height 7
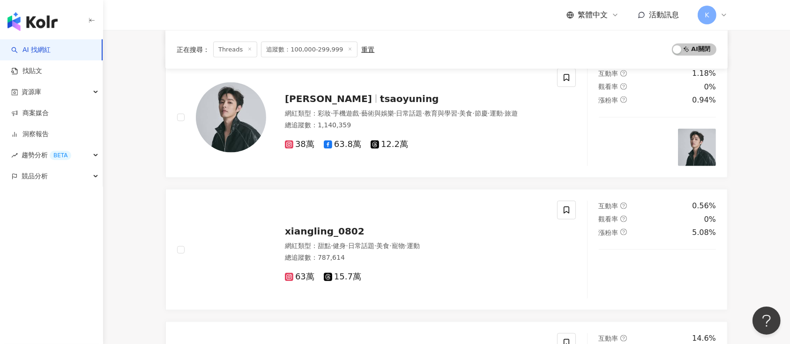
scroll to position [1062, 0]
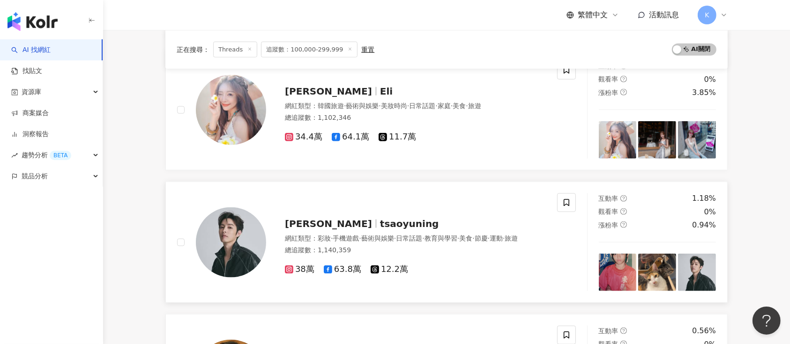
click at [376, 266] on span "12.2萬" at bounding box center [389, 270] width 37 height 10
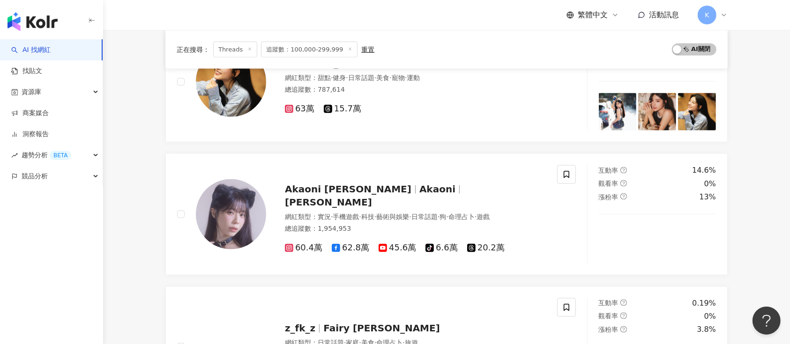
scroll to position [1250, 0]
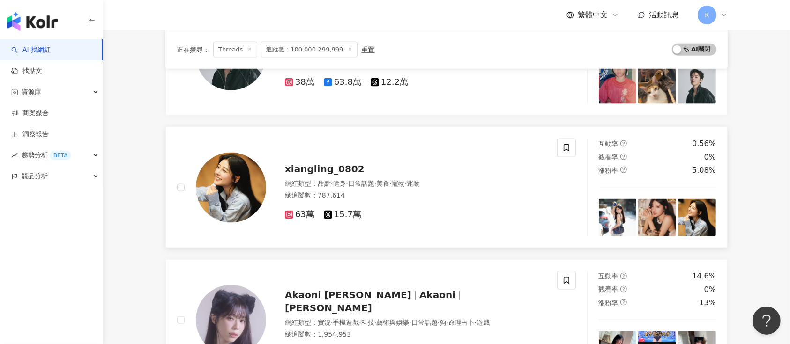
click at [350, 216] on span "15.7萬" at bounding box center [342, 215] width 37 height 10
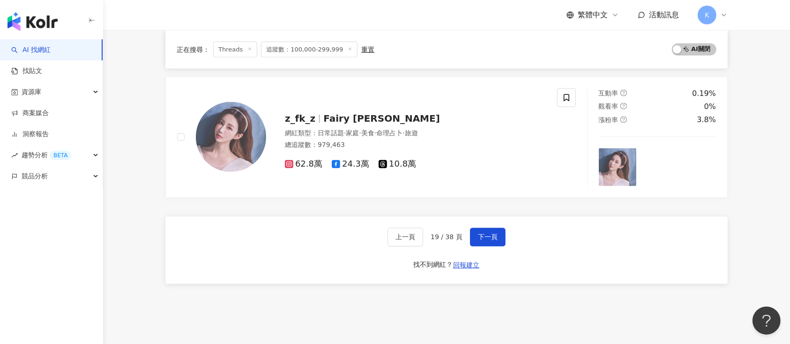
scroll to position [1631, 0]
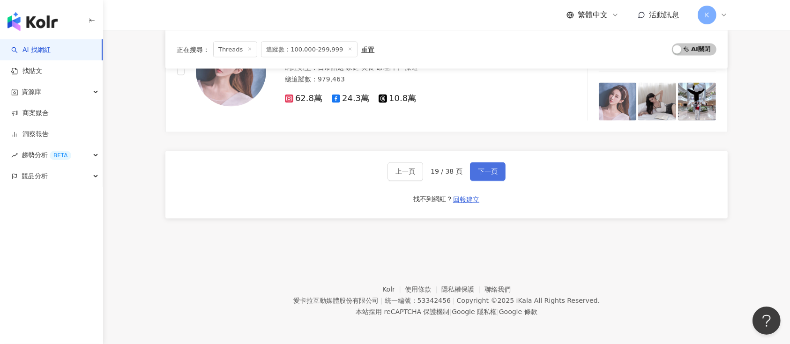
click at [484, 171] on span "下一頁" at bounding box center [488, 171] width 20 height 7
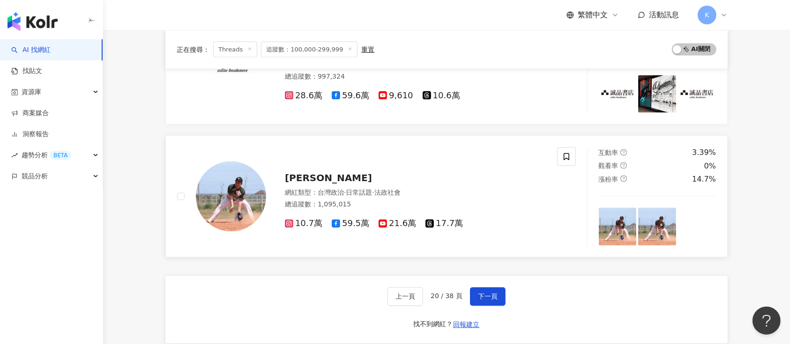
scroll to position [1665, 0]
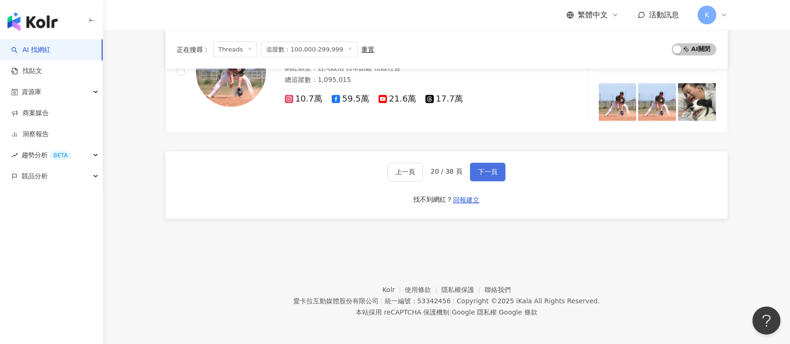
click at [493, 169] on span "下一頁" at bounding box center [488, 172] width 20 height 7
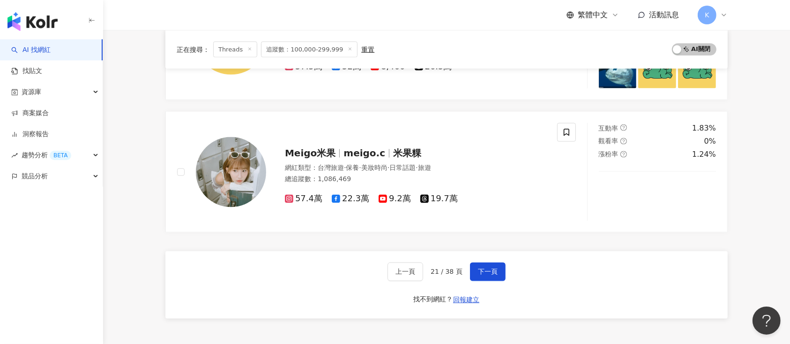
scroll to position [1620, 0]
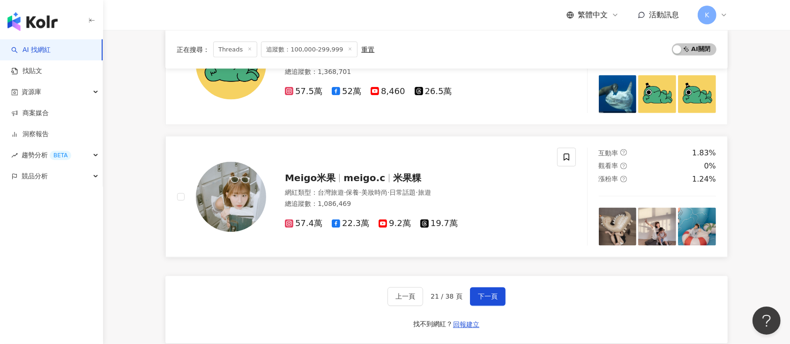
click at [441, 224] on span "19.7萬" at bounding box center [438, 224] width 37 height 10
click at [434, 219] on span "19.7萬" at bounding box center [438, 224] width 37 height 10
click at [485, 295] on span "下一頁" at bounding box center [488, 296] width 20 height 7
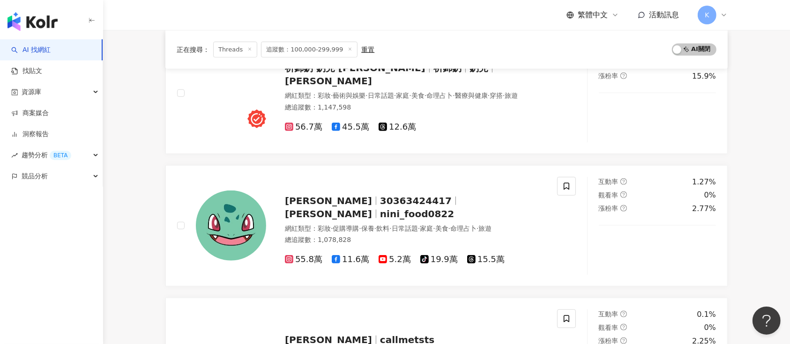
scroll to position [736, 0]
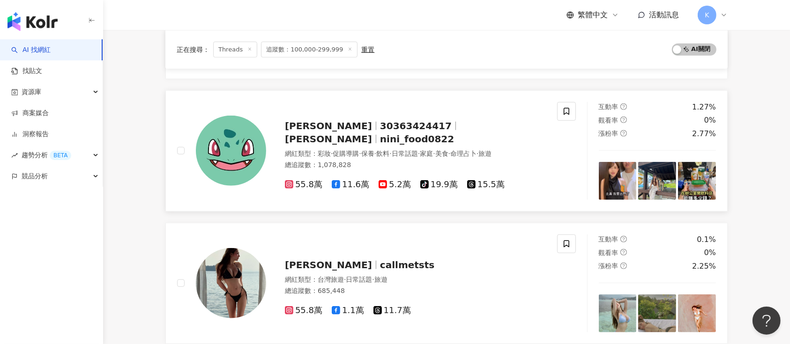
click at [326, 132] on span "Nini Xie" at bounding box center [332, 125] width 95 height 11
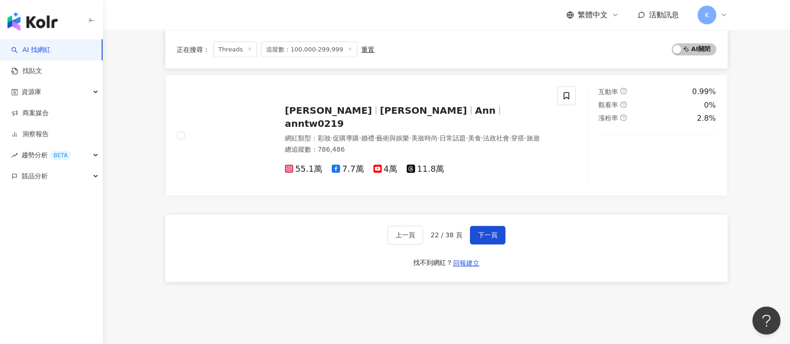
scroll to position [1549, 0]
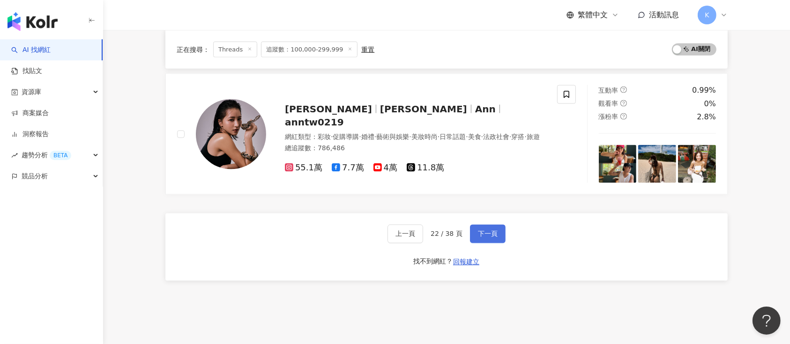
click at [480, 226] on button "下一頁" at bounding box center [488, 234] width 36 height 19
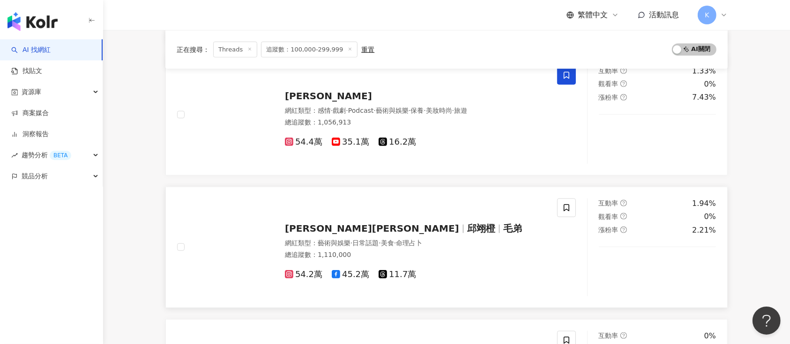
scroll to position [933, 0]
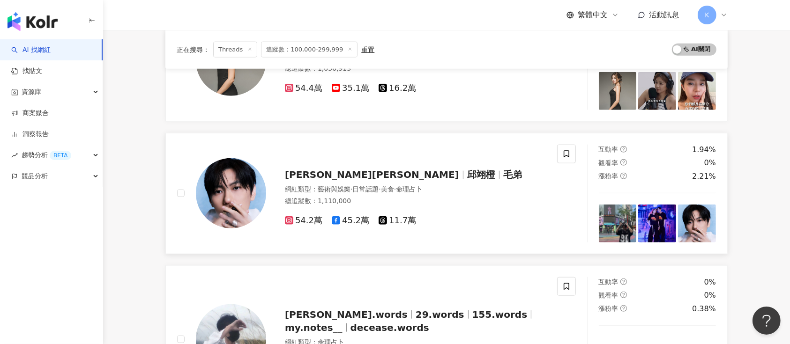
click at [375, 184] on div "邱宇辰 Chris 邱翊橙 毛弟 網紅類型 ： 藝術與娛樂 · 日常話題 · 美食 · 命理占卜 總追蹤數 ： 1,110,000 54.2萬 45.2萬 1…" at bounding box center [406, 194] width 280 height 66
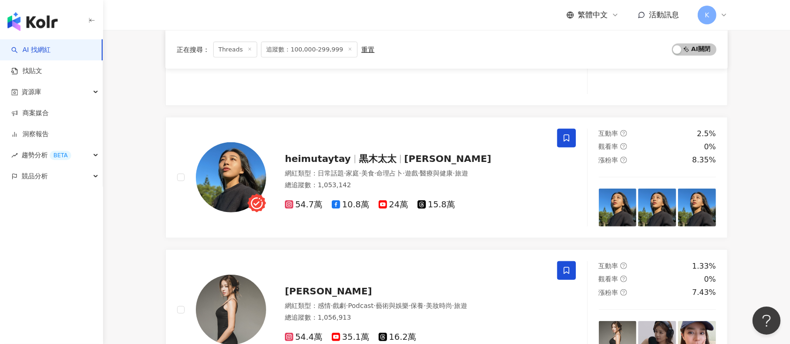
scroll to position [682, 0]
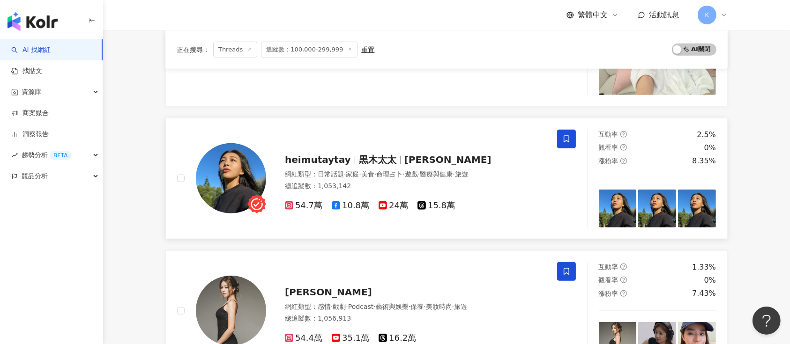
click at [343, 157] on span "heimutaytay" at bounding box center [322, 159] width 74 height 11
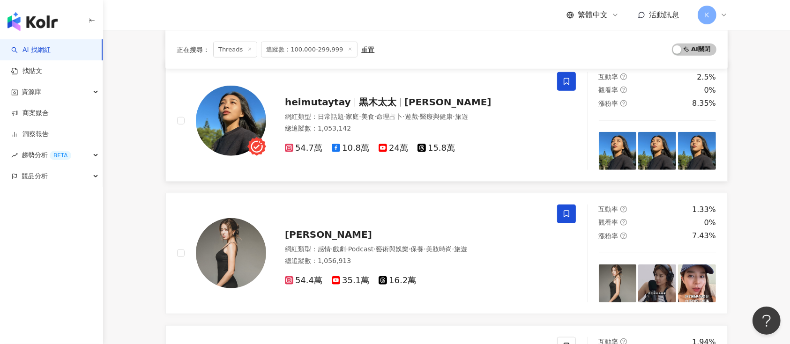
scroll to position [808, 0]
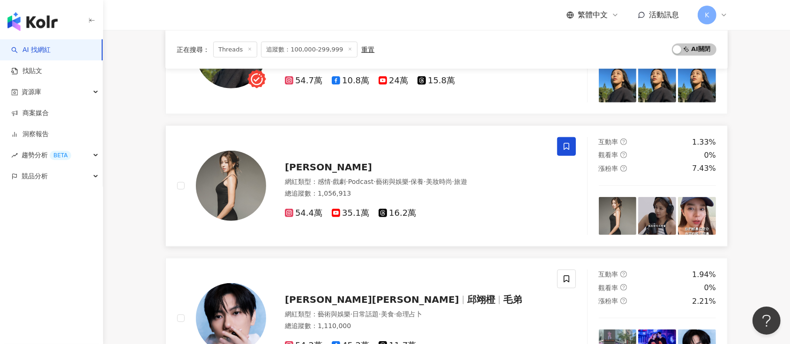
click at [399, 213] on span "16.2萬" at bounding box center [397, 214] width 37 height 10
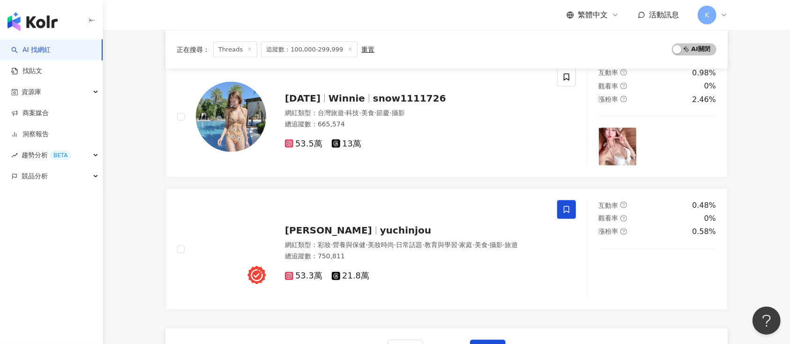
scroll to position [1620, 0]
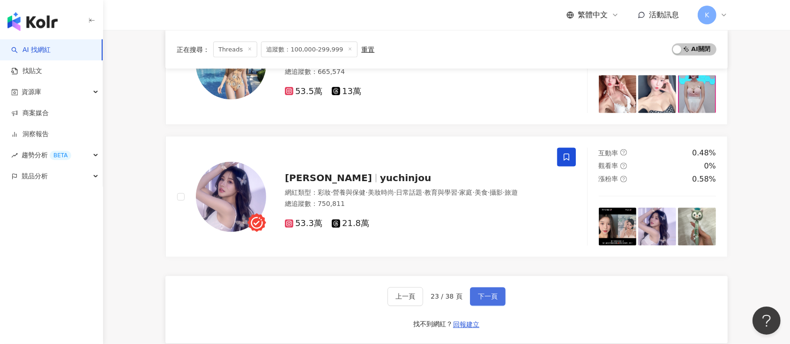
click at [493, 300] on button "下一頁" at bounding box center [488, 297] width 36 height 19
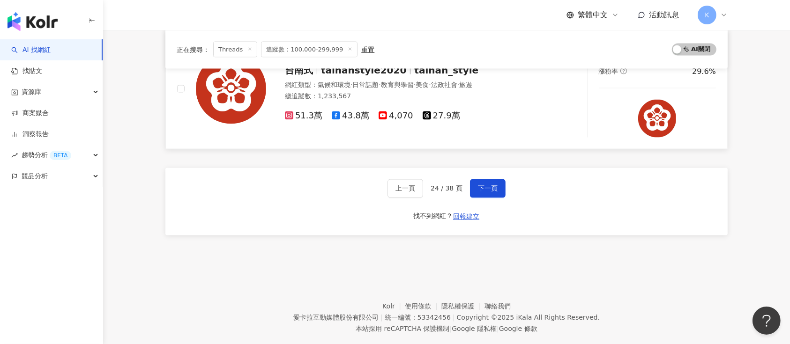
scroll to position [1611, 0]
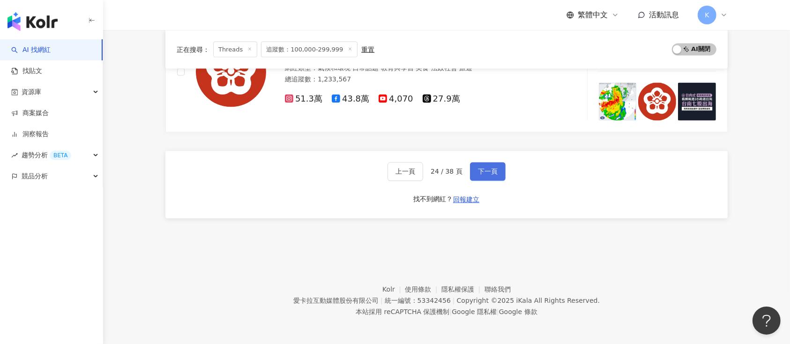
click at [493, 165] on button "下一頁" at bounding box center [488, 172] width 36 height 19
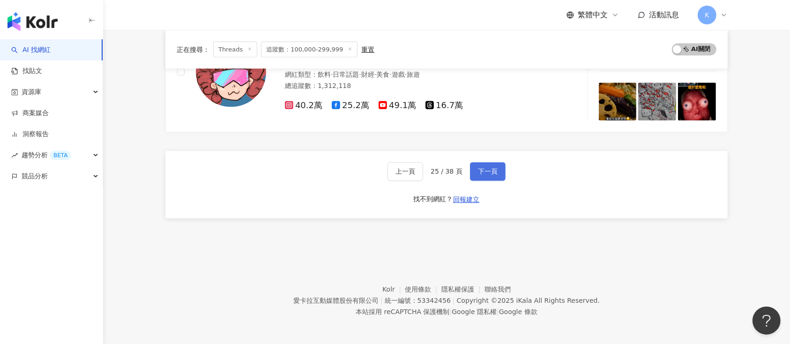
click at [474, 171] on button "下一頁" at bounding box center [488, 172] width 36 height 19
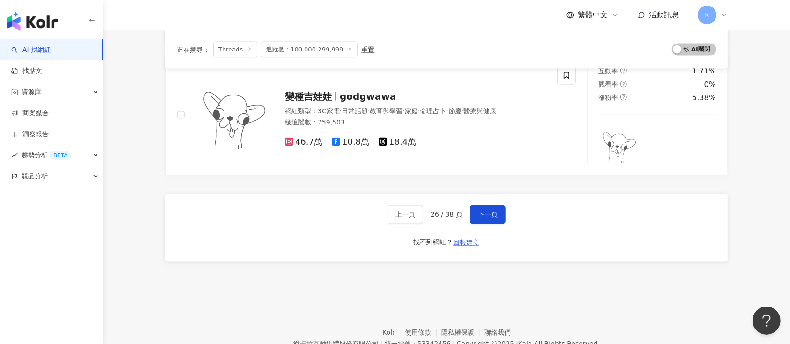
scroll to position [1549, 0]
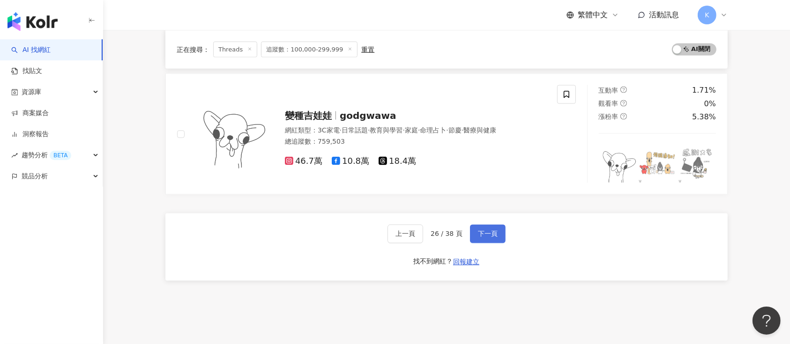
click at [487, 232] on span "下一頁" at bounding box center [488, 234] width 20 height 7
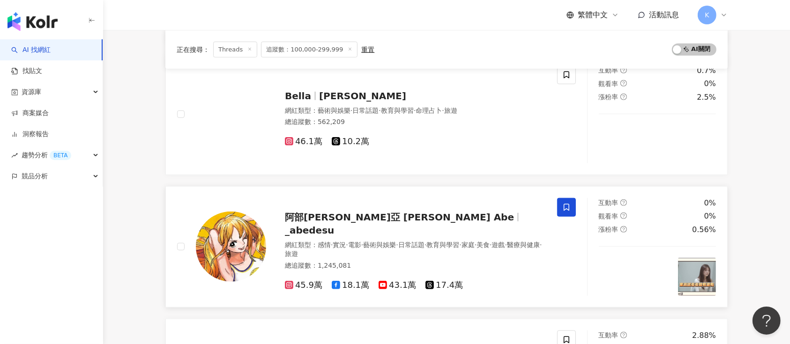
scroll to position [861, 0]
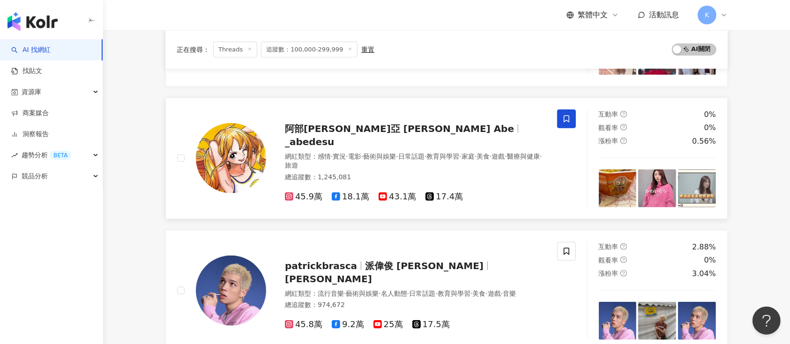
click at [442, 192] on span "17.4萬" at bounding box center [444, 197] width 37 height 10
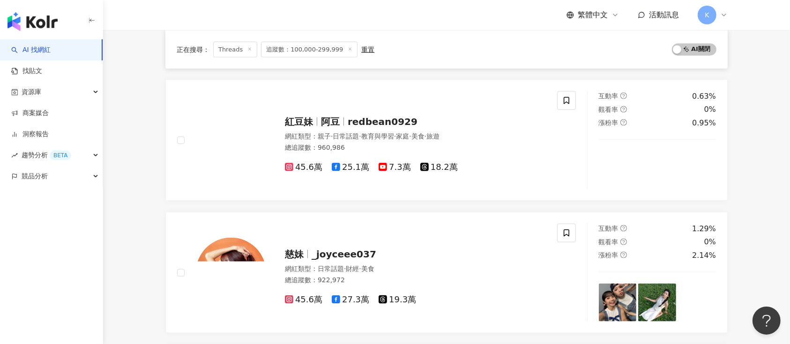
scroll to position [1298, 0]
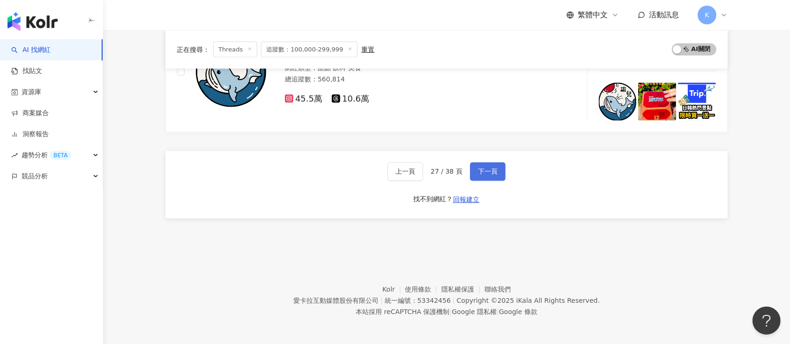
click at [491, 172] on span "下一頁" at bounding box center [488, 171] width 20 height 7
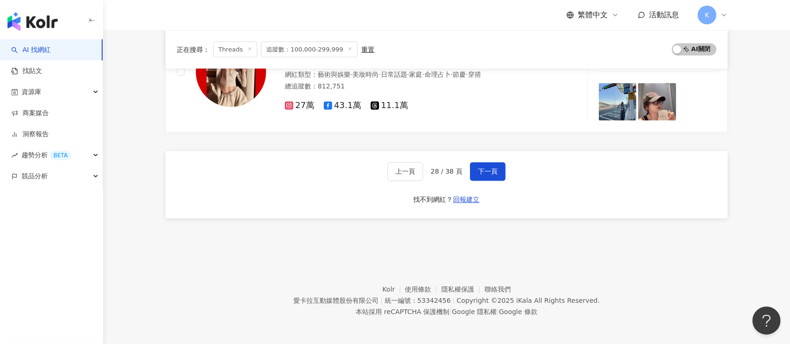
scroll to position [1575, 0]
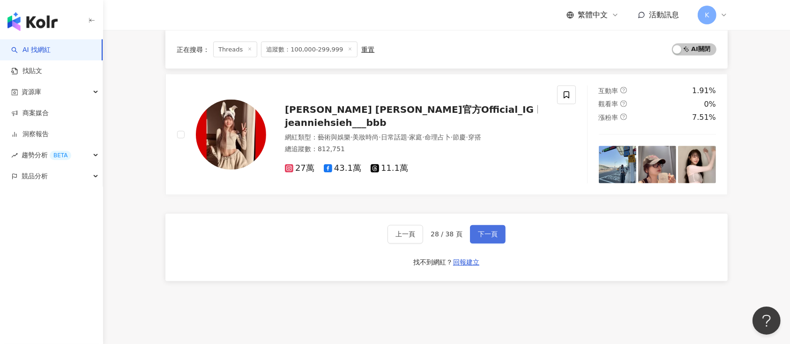
click at [491, 231] on span "下一頁" at bounding box center [488, 234] width 20 height 7
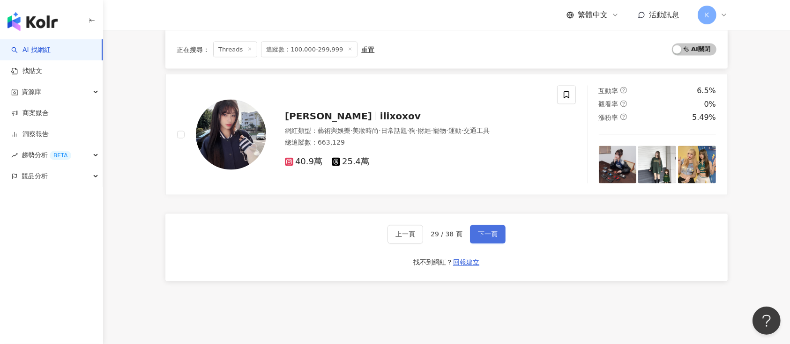
click at [479, 231] on span "下一頁" at bounding box center [488, 234] width 20 height 7
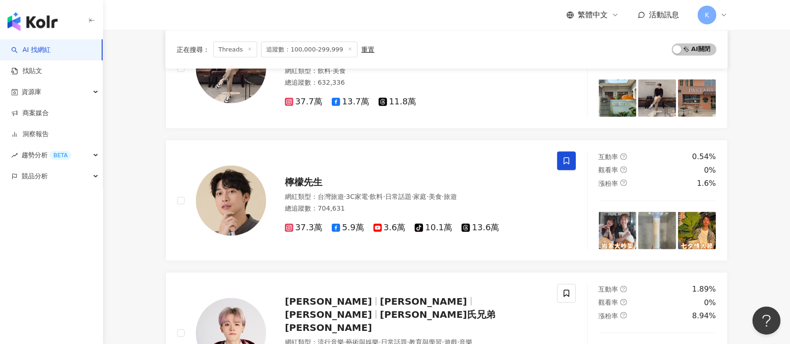
scroll to position [1290, 0]
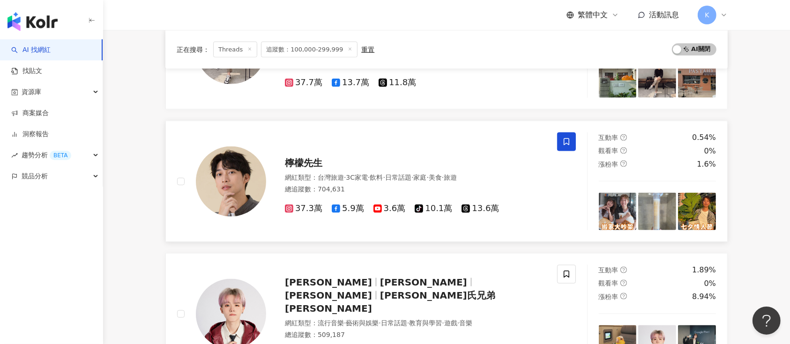
click at [469, 205] on span "13.6萬" at bounding box center [480, 209] width 37 height 10
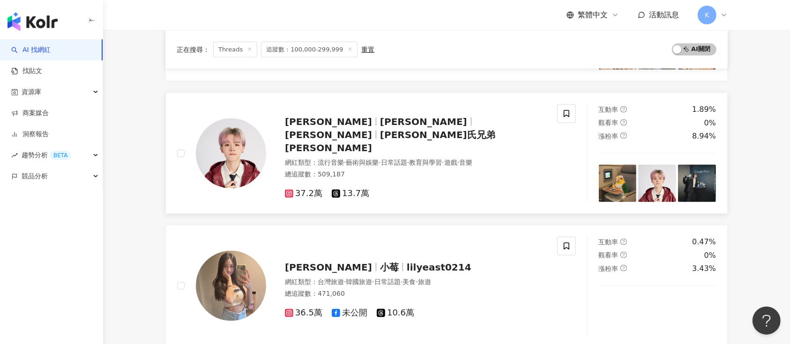
scroll to position [1478, 0]
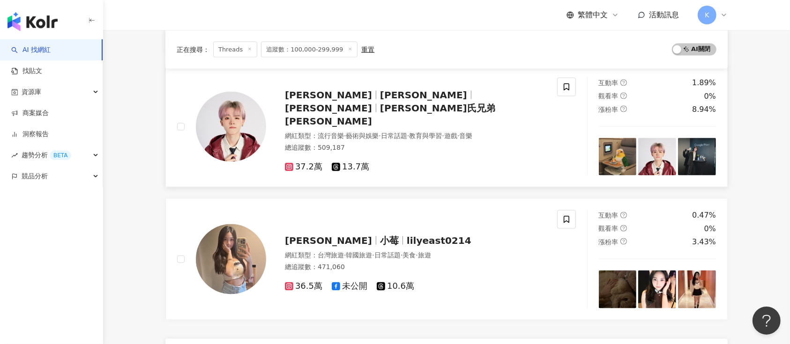
click at [352, 162] on span "13.7萬" at bounding box center [350, 167] width 37 height 10
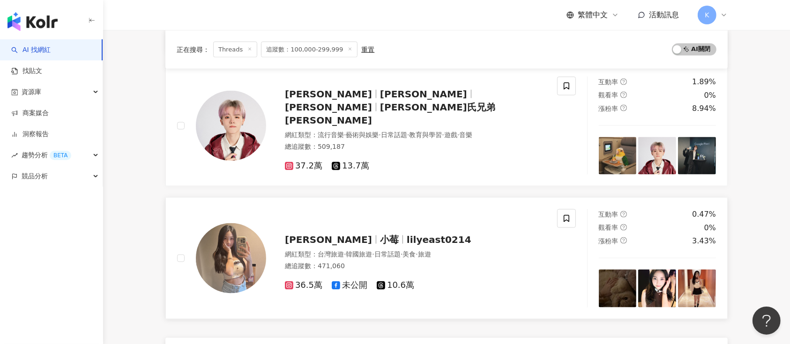
scroll to position [1603, 0]
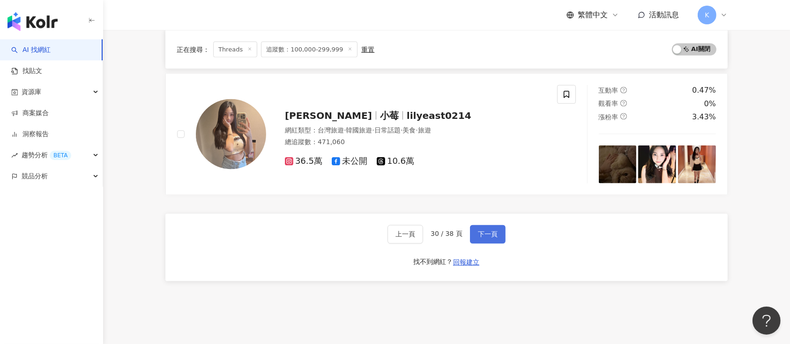
click at [481, 231] on span "下一頁" at bounding box center [488, 234] width 20 height 7
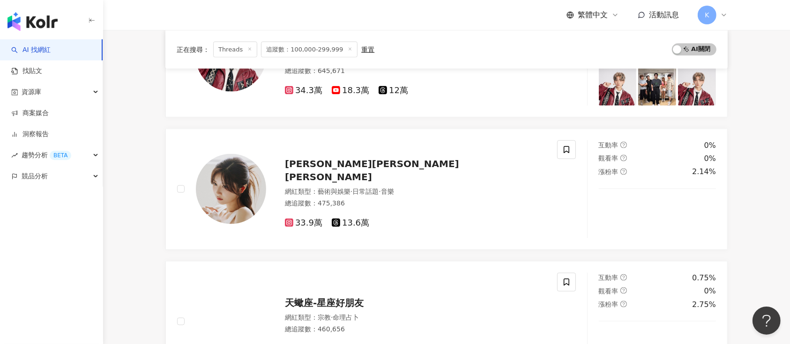
scroll to position [1533, 0]
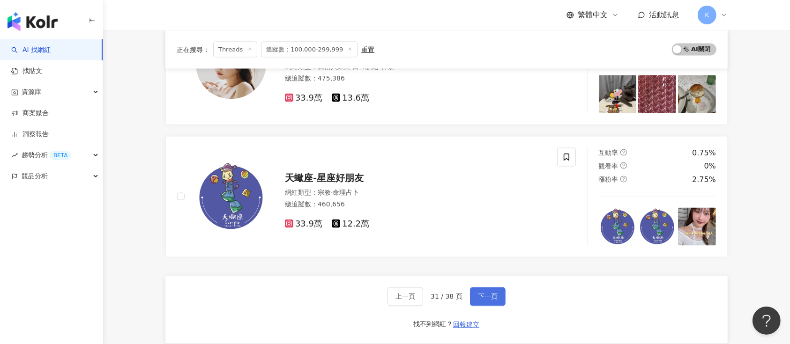
click at [489, 293] on span "下一頁" at bounding box center [488, 296] width 20 height 7
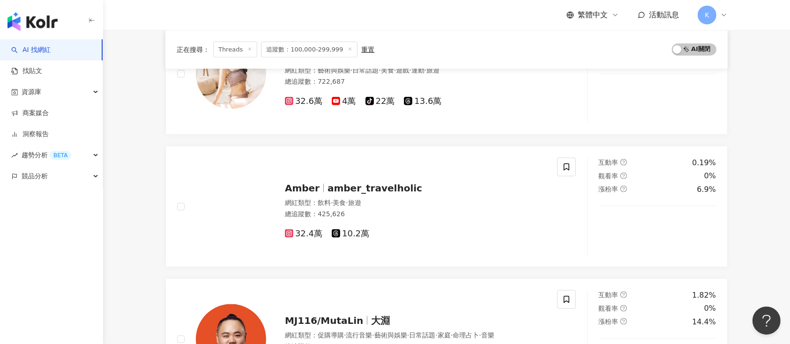
scroll to position [1236, 0]
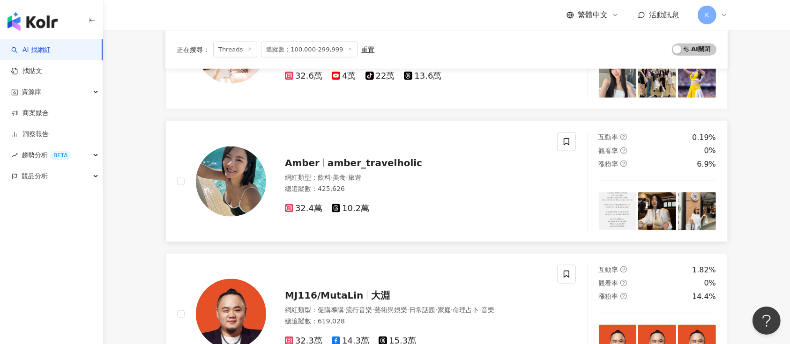
click at [376, 157] on span "amber_travelholic" at bounding box center [375, 162] width 95 height 11
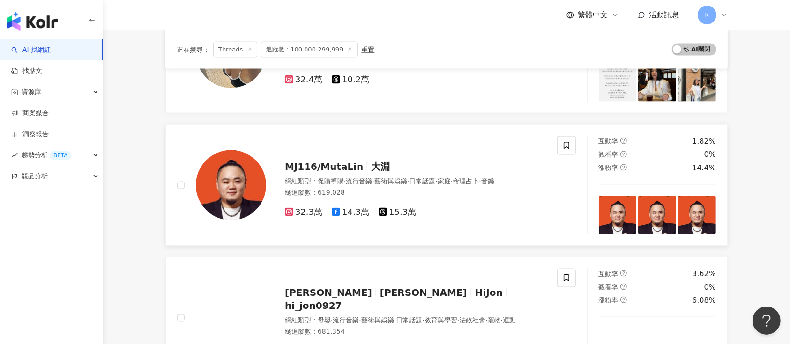
scroll to position [1423, 0]
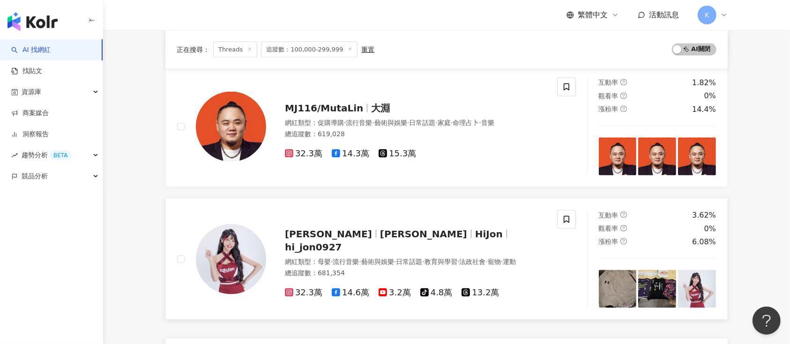
click at [466, 288] on span "13.2萬" at bounding box center [480, 293] width 37 height 10
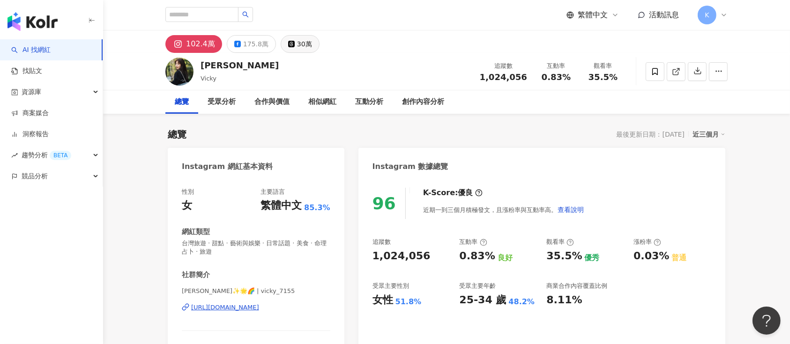
click at [303, 44] on div "30萬" at bounding box center [304, 43] width 15 height 13
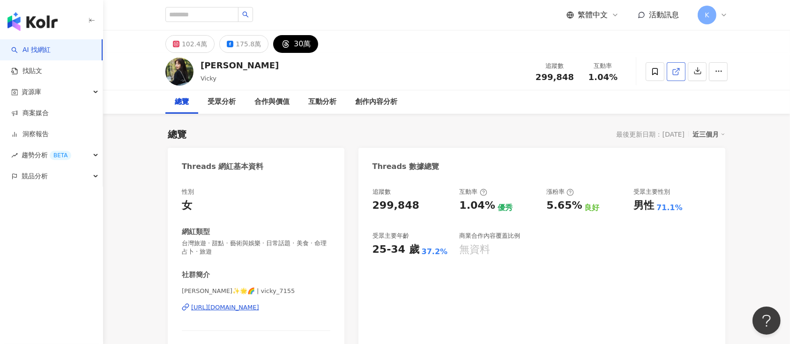
click at [678, 69] on line at bounding box center [678, 70] width 4 height 4
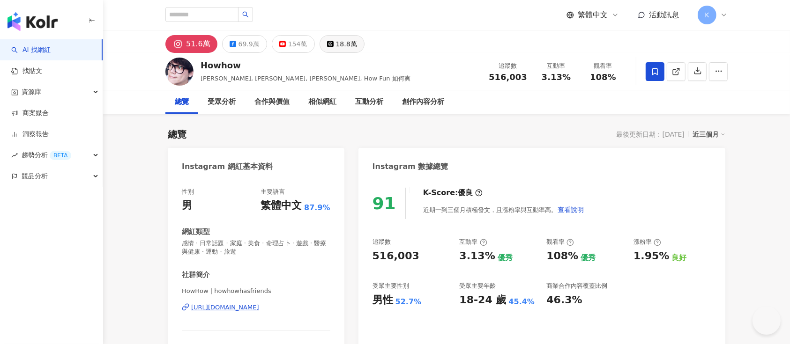
click at [336, 48] on div "18.8萬" at bounding box center [346, 43] width 21 height 13
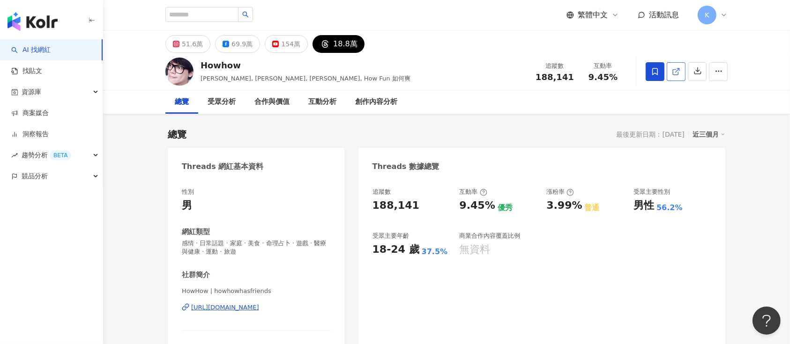
click at [592, 69] on link at bounding box center [676, 71] width 19 height 19
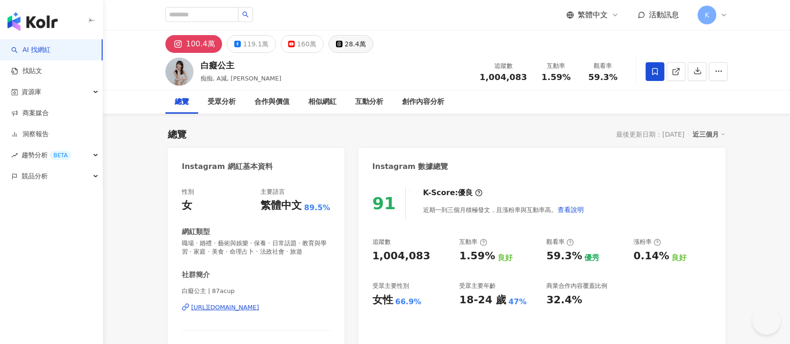
click at [345, 45] on div "28.4萬" at bounding box center [355, 43] width 21 height 13
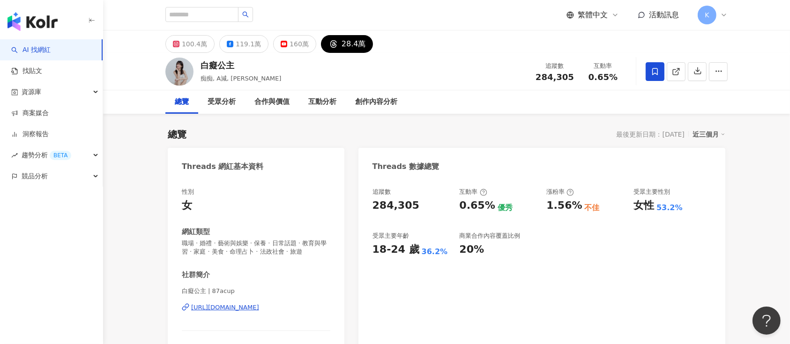
click at [592, 75] on icon at bounding box center [675, 71] width 5 height 5
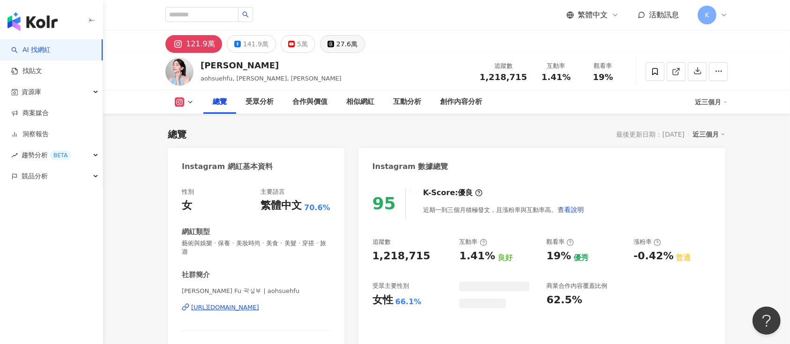
click at [337, 46] on div "27.6萬" at bounding box center [347, 43] width 21 height 13
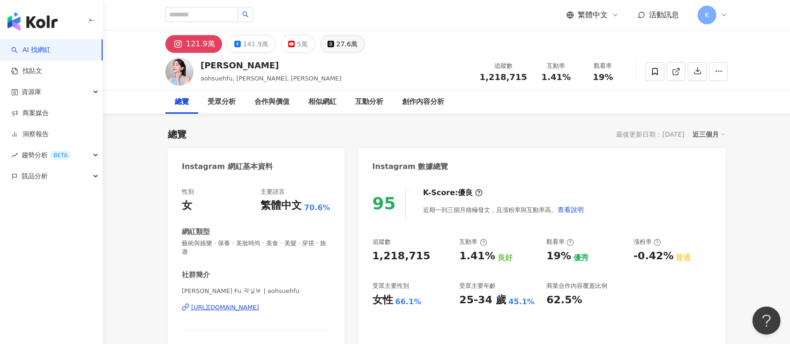
click at [341, 47] on div "27.6萬" at bounding box center [347, 43] width 21 height 13
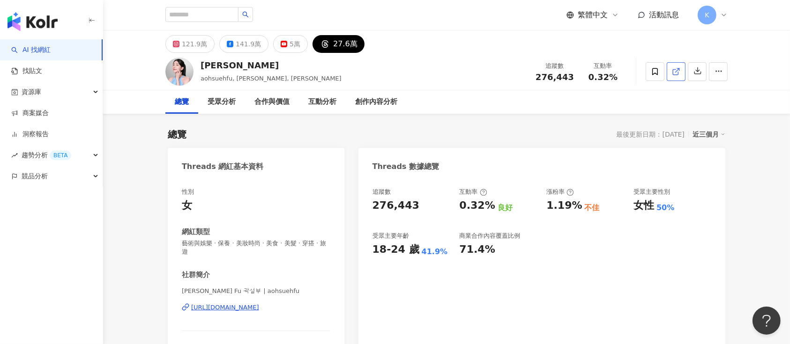
click at [674, 72] on icon at bounding box center [676, 71] width 8 height 8
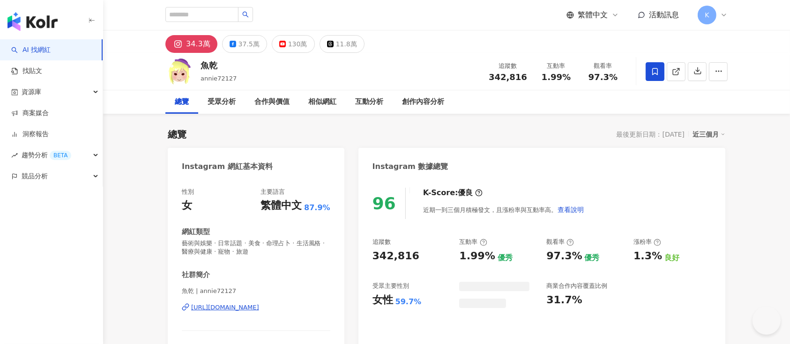
click at [341, 45] on div "11.8萬" at bounding box center [346, 43] width 21 height 13
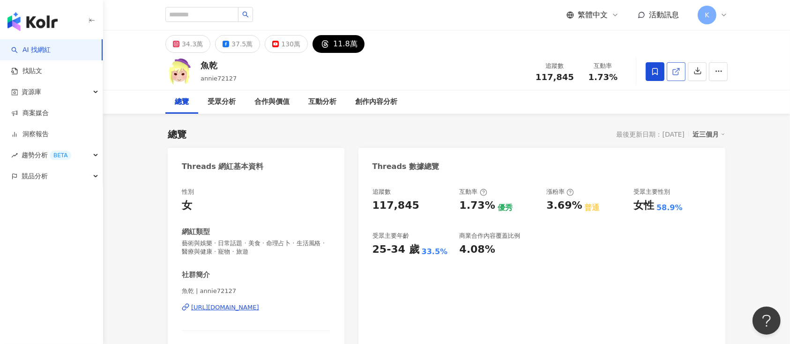
click at [674, 73] on icon at bounding box center [676, 71] width 8 height 8
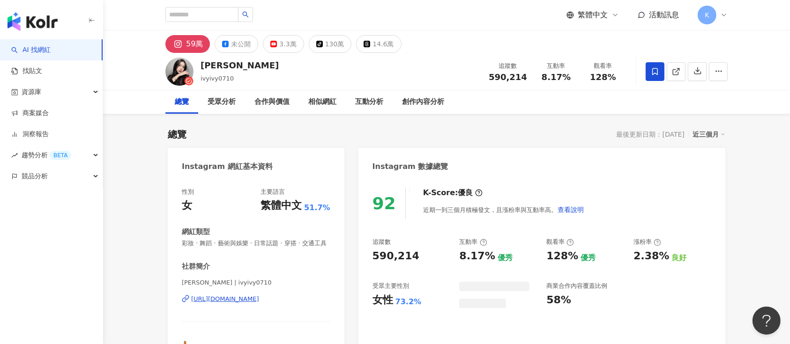
click at [367, 47] on button "14.6萬" at bounding box center [378, 44] width 45 height 18
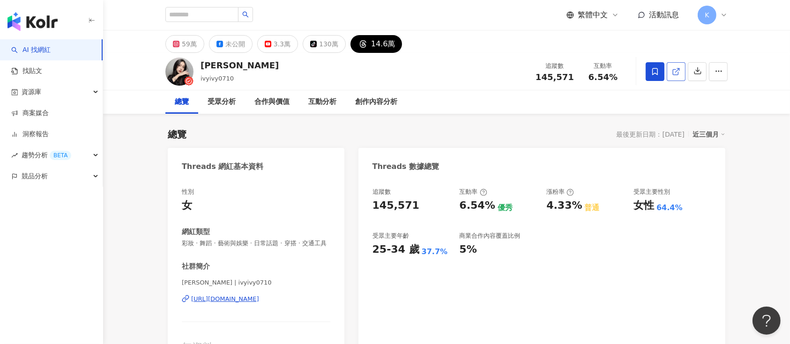
click at [674, 69] on icon at bounding box center [676, 71] width 8 height 8
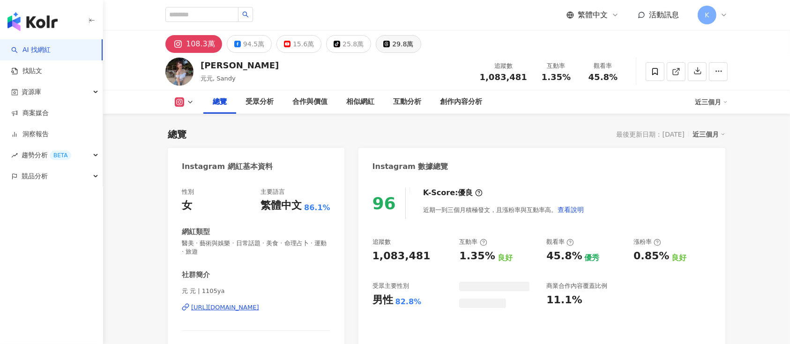
click at [392, 48] on div "29.8萬" at bounding box center [402, 43] width 21 height 13
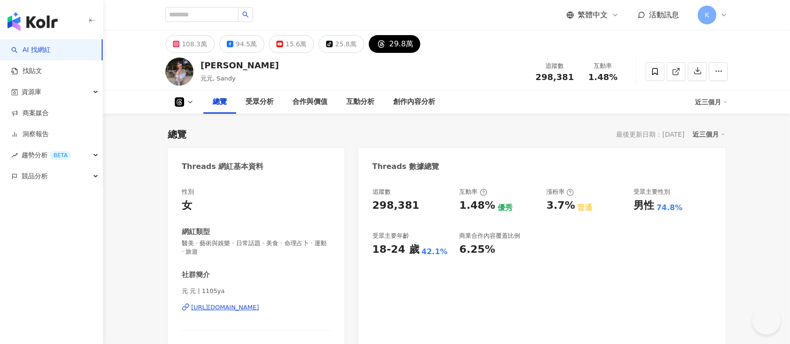
click at [389, 47] on div "29.8萬" at bounding box center [401, 43] width 24 height 13
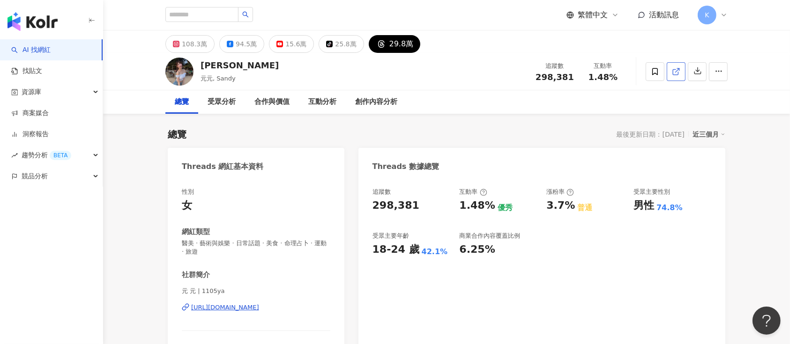
click at [677, 70] on line at bounding box center [678, 70] width 4 height 4
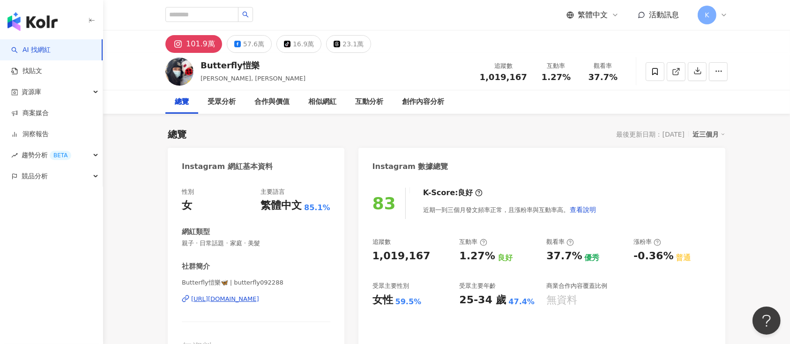
click at [686, 71] on div at bounding box center [687, 72] width 82 height 28
click at [678, 70] on icon at bounding box center [676, 71] width 8 height 8
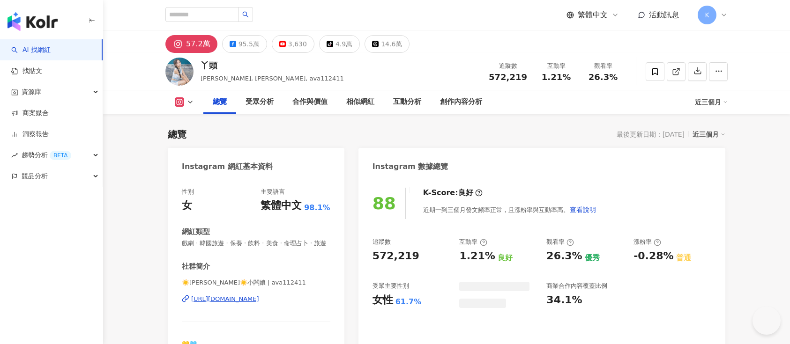
click at [393, 45] on div "14.6萬" at bounding box center [391, 43] width 21 height 13
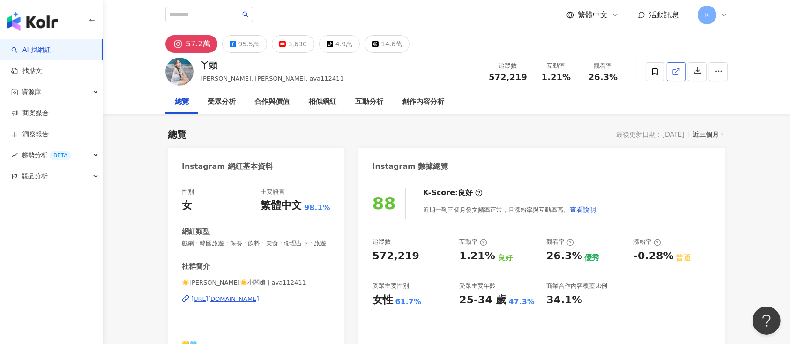
click at [676, 75] on icon at bounding box center [675, 71] width 5 height 5
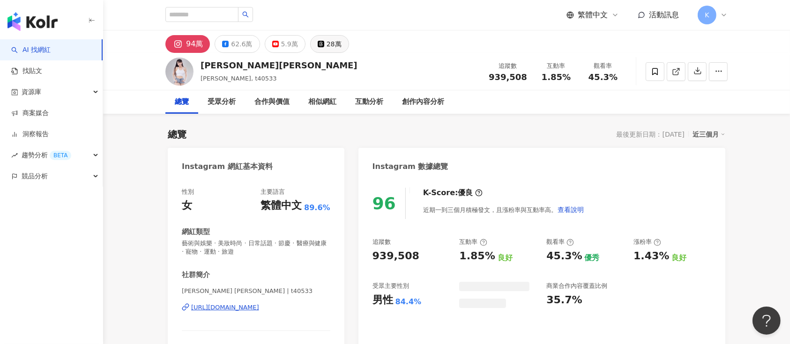
click at [334, 49] on div "28萬" at bounding box center [334, 43] width 15 height 13
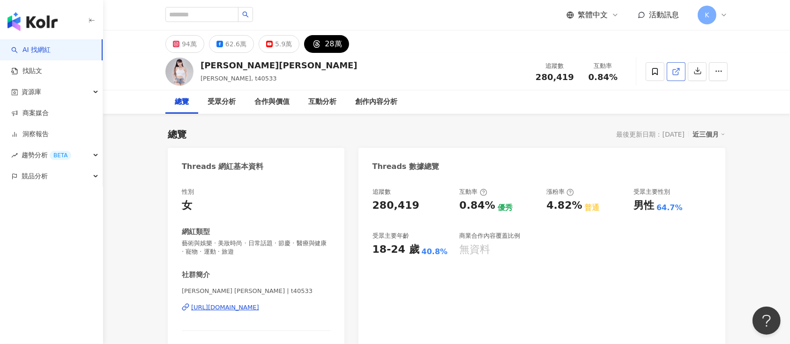
click at [592, 67] on span at bounding box center [676, 72] width 8 height 10
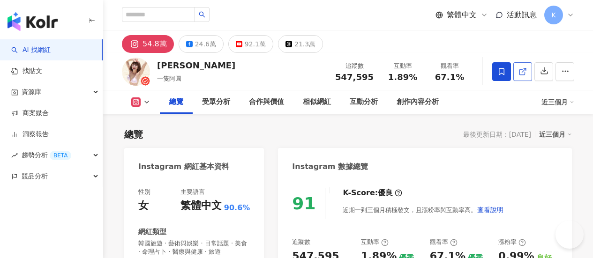
click at [532, 70] on link at bounding box center [522, 71] width 19 height 19
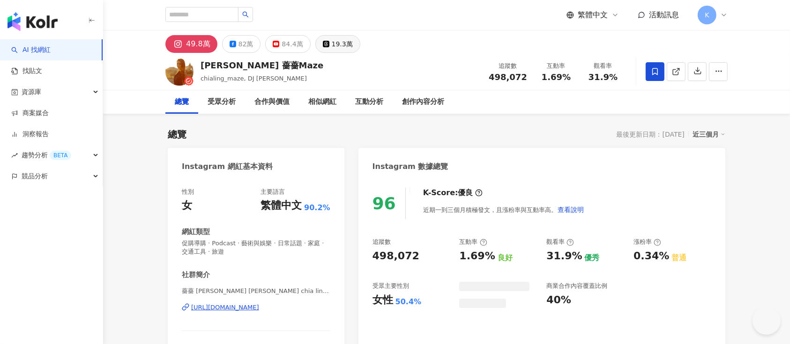
click at [344, 47] on div "19.3萬" at bounding box center [342, 43] width 21 height 13
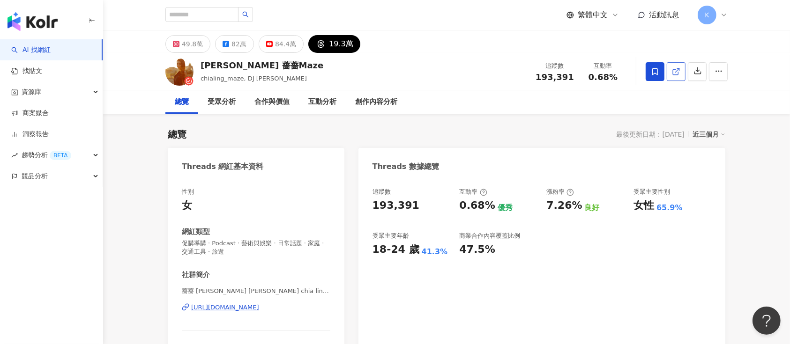
click at [679, 63] on link at bounding box center [676, 71] width 19 height 19
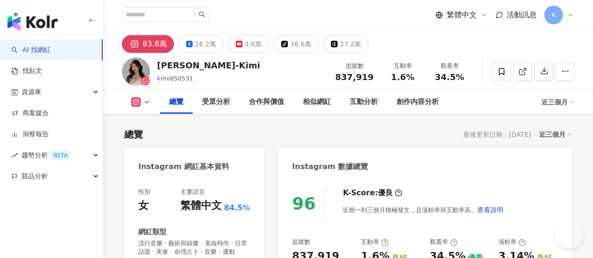
click at [361, 38] on div "27.2萬" at bounding box center [350, 43] width 21 height 13
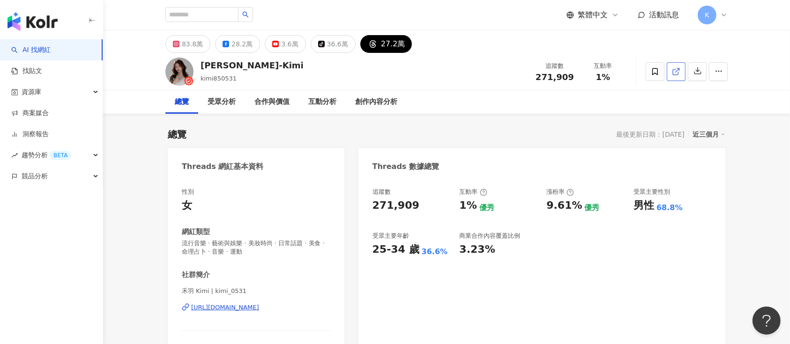
click at [592, 73] on icon at bounding box center [676, 71] width 8 height 8
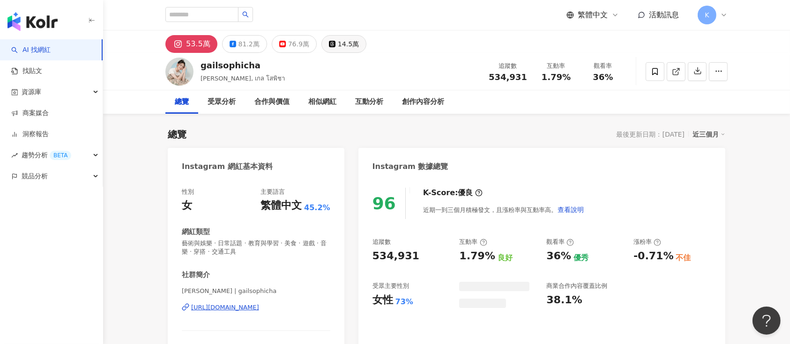
click at [348, 45] on div "14.5萬" at bounding box center [348, 43] width 21 height 13
click at [681, 75] on link at bounding box center [676, 71] width 19 height 19
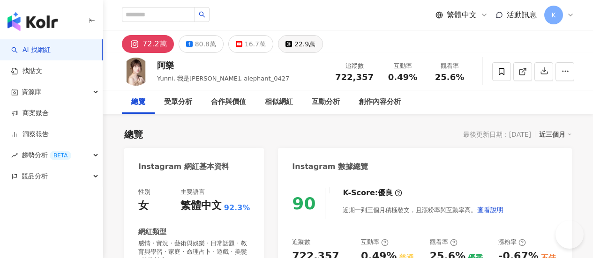
click at [315, 45] on div "22.9萬" at bounding box center [304, 43] width 21 height 13
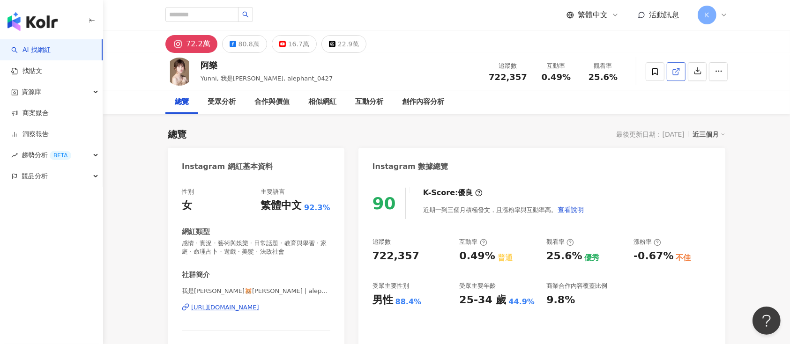
click at [592, 72] on icon at bounding box center [676, 71] width 8 height 8
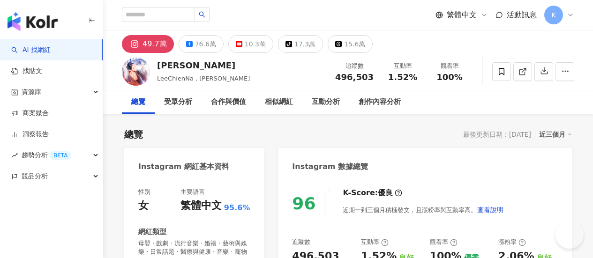
click at [373, 44] on button "15.6萬" at bounding box center [350, 44] width 45 height 18
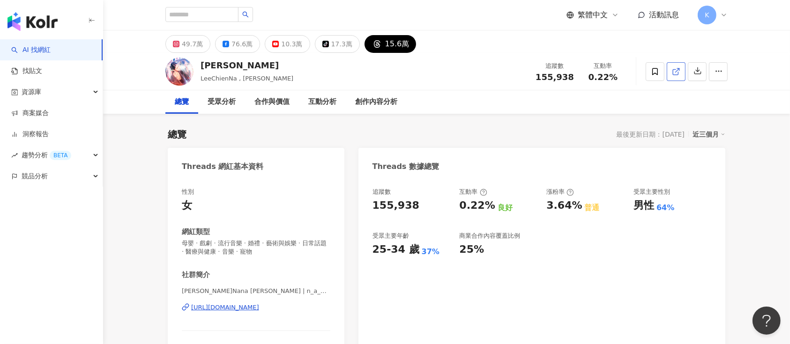
click at [592, 74] on icon at bounding box center [675, 71] width 5 height 5
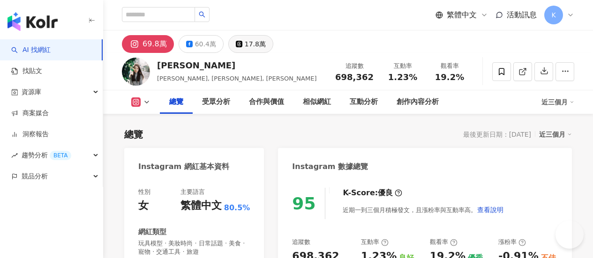
click at [266, 47] on div "17.8萬" at bounding box center [255, 43] width 21 height 13
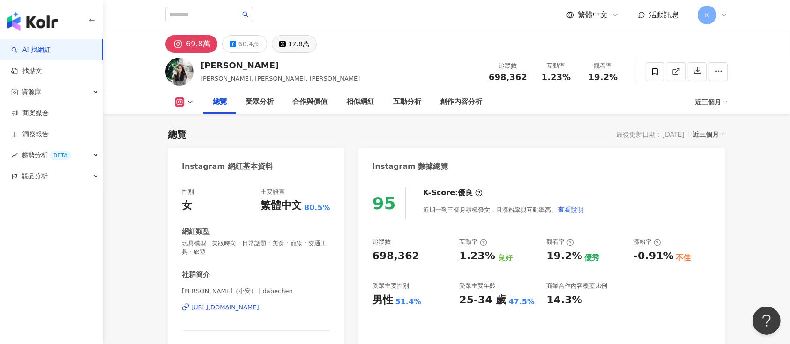
click at [293, 43] on div "17.8萬" at bounding box center [298, 43] width 21 height 13
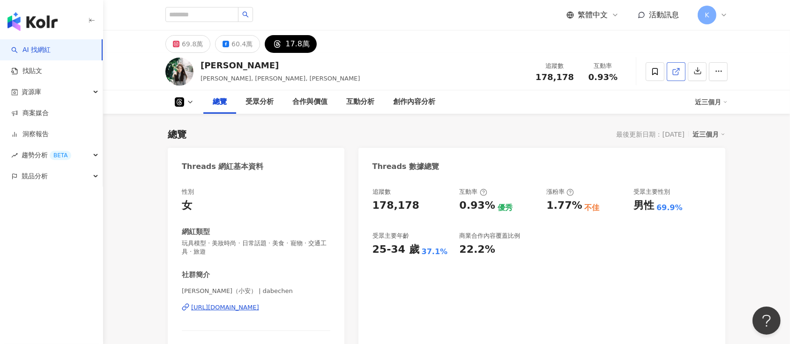
click at [592, 73] on link at bounding box center [676, 71] width 19 height 19
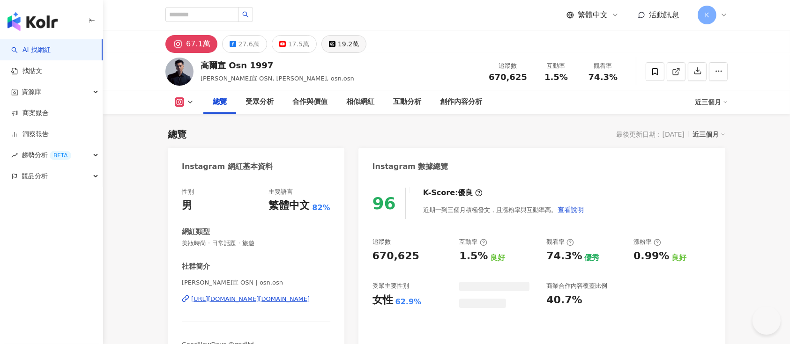
click at [344, 46] on div "19.2萬" at bounding box center [348, 43] width 21 height 13
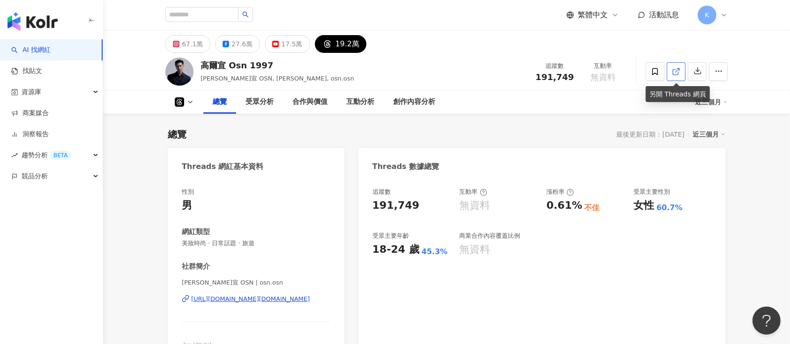
click at [679, 73] on icon at bounding box center [676, 71] width 8 height 8
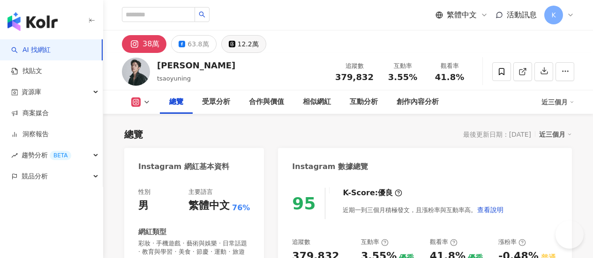
click at [259, 46] on div "12.2萬" at bounding box center [248, 43] width 21 height 13
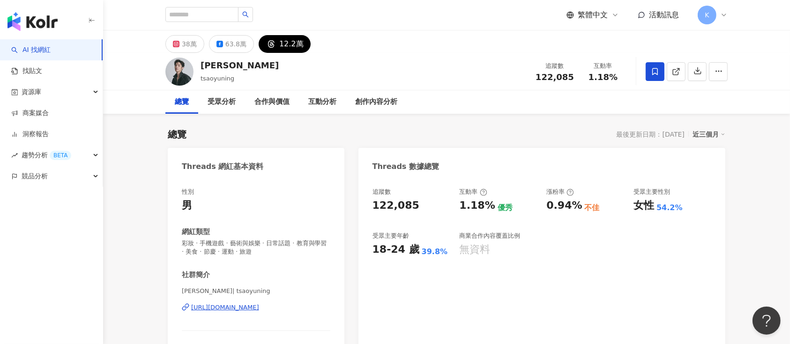
click at [592, 71] on icon at bounding box center [676, 71] width 8 height 8
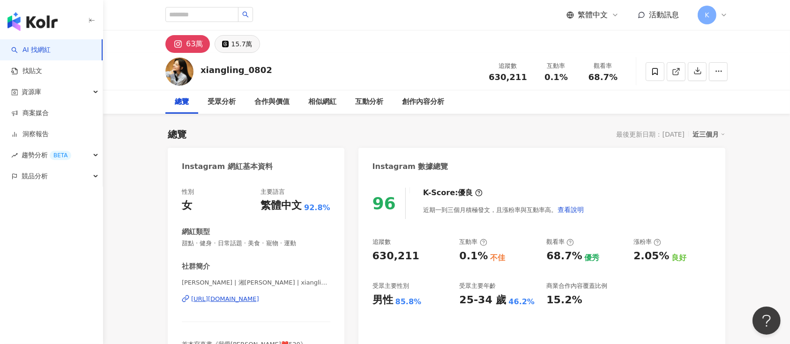
click at [243, 46] on div "15.7萬" at bounding box center [241, 43] width 21 height 13
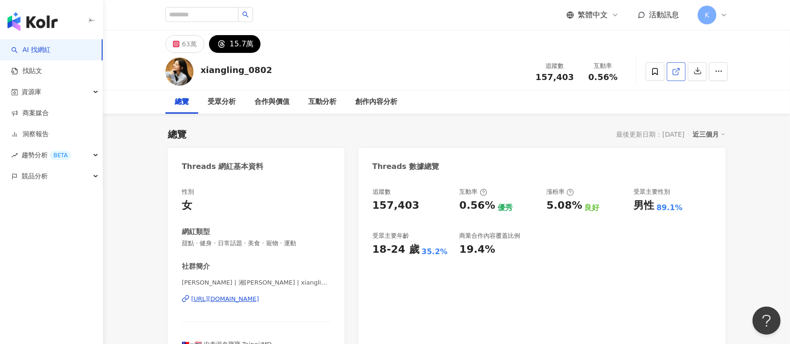
click at [592, 73] on icon at bounding box center [676, 71] width 8 height 8
click at [592, 69] on icon at bounding box center [676, 71] width 8 height 8
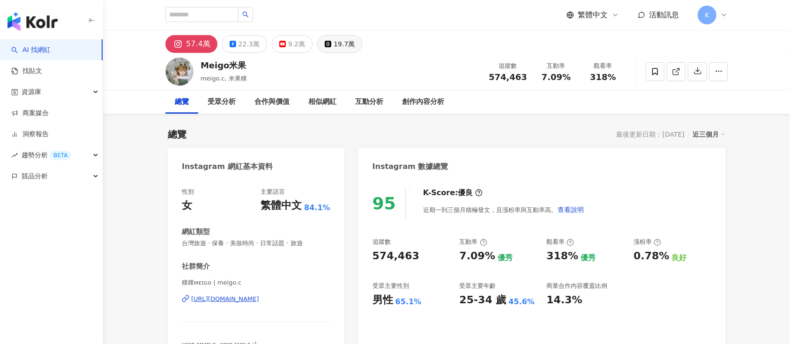
click at [339, 45] on div "19.7萬" at bounding box center [344, 43] width 21 height 13
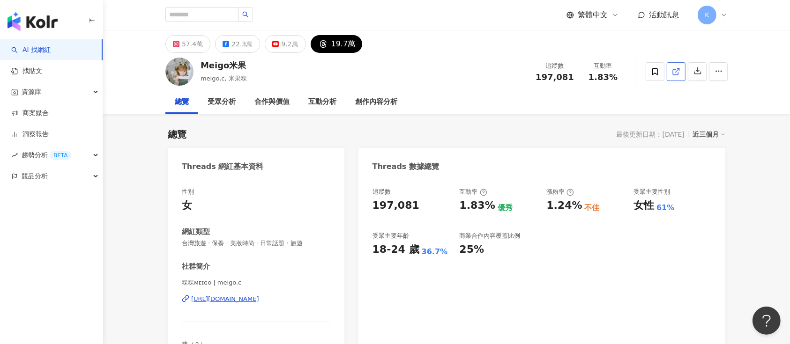
click at [680, 73] on icon at bounding box center [676, 71] width 8 height 8
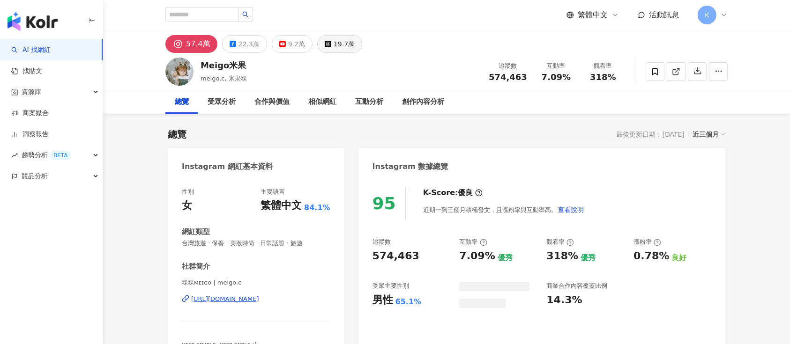
click at [338, 46] on div "19.7萬" at bounding box center [344, 43] width 21 height 13
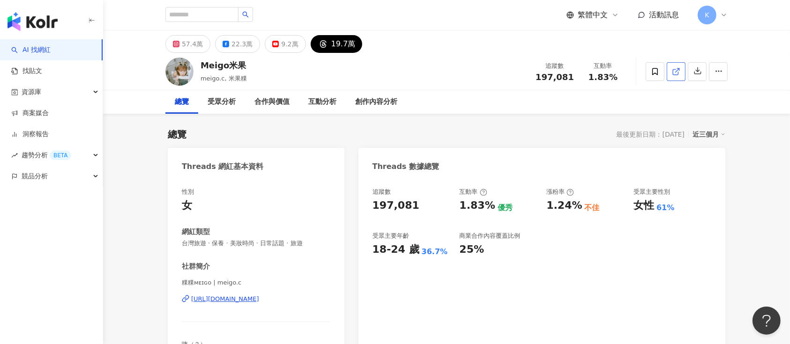
click at [678, 75] on icon at bounding box center [675, 71] width 5 height 5
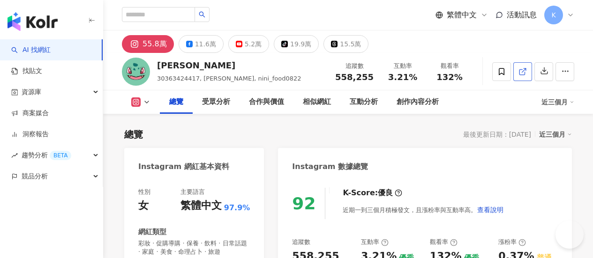
click at [524, 72] on icon at bounding box center [521, 71] width 5 height 5
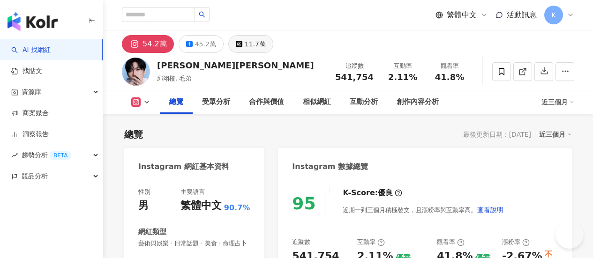
click at [266, 39] on div "11.7萬" at bounding box center [255, 43] width 21 height 13
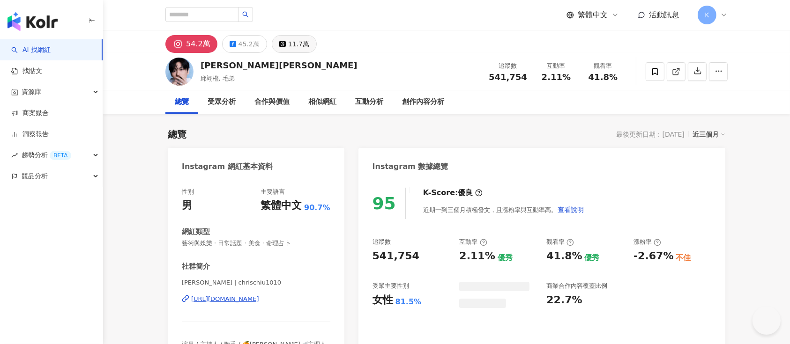
click at [290, 39] on div "11.7萬" at bounding box center [298, 43] width 21 height 13
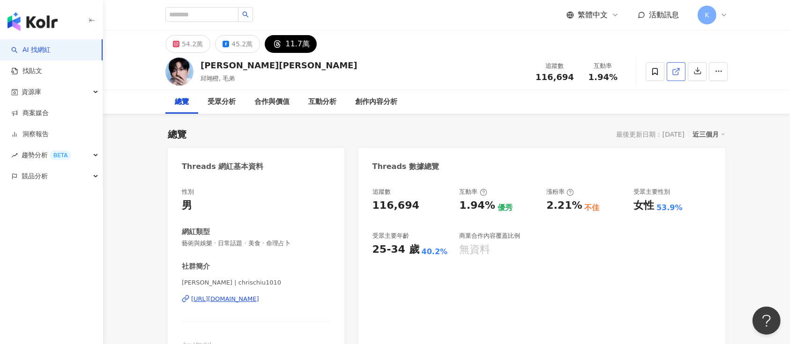
click at [592, 72] on icon at bounding box center [675, 71] width 5 height 5
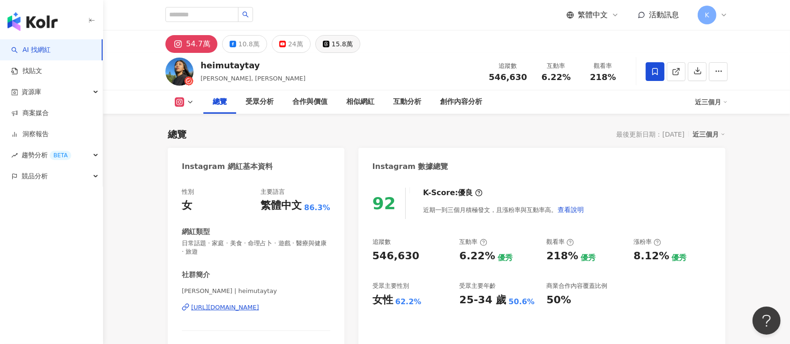
click at [332, 43] on div "15.8萬" at bounding box center [342, 43] width 21 height 13
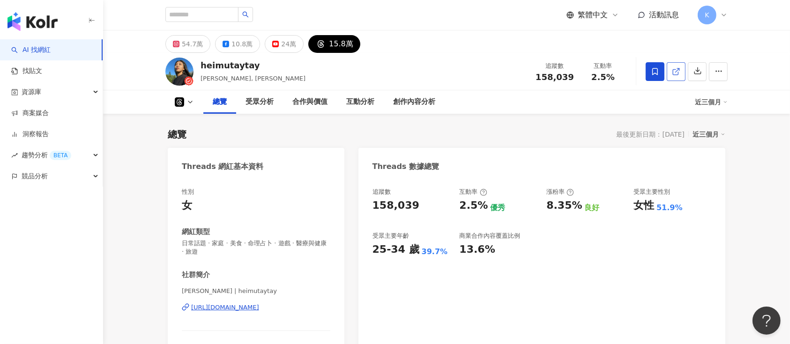
click at [592, 68] on line at bounding box center [678, 70] width 4 height 4
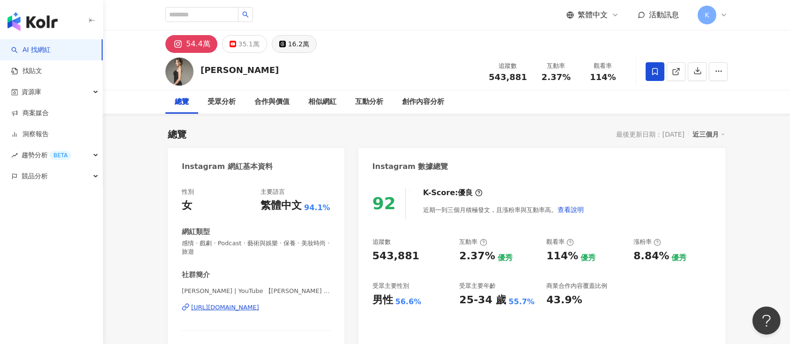
click at [288, 47] on div "16.2萬" at bounding box center [298, 43] width 21 height 13
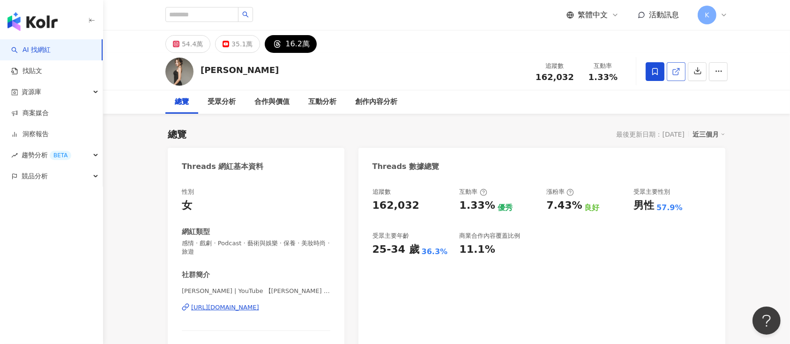
click at [592, 67] on span at bounding box center [676, 72] width 8 height 10
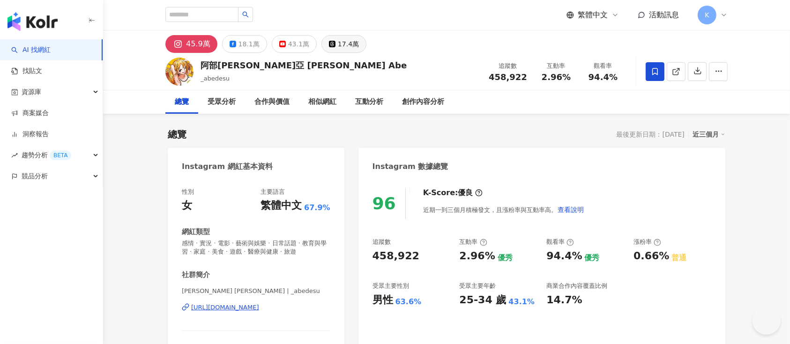
click at [350, 52] on button "17.4萬" at bounding box center [344, 44] width 45 height 18
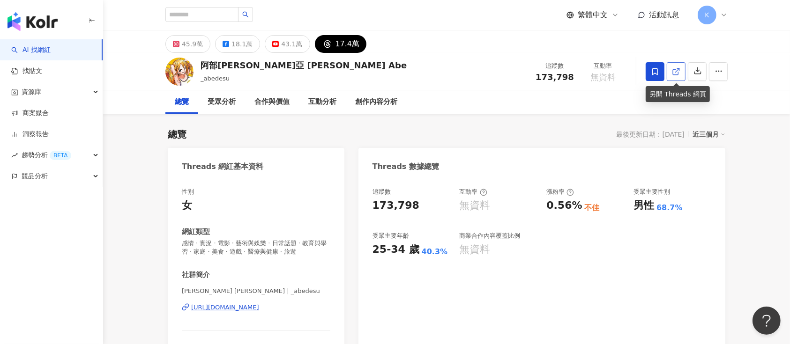
click at [592, 78] on link at bounding box center [676, 71] width 19 height 19
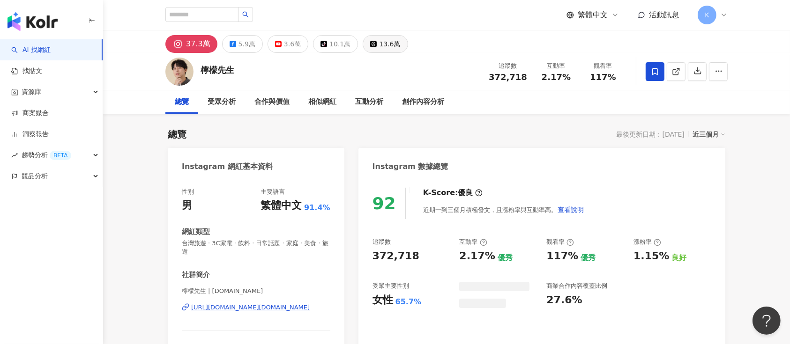
drag, startPoint x: 335, startPoint y: 47, endPoint x: 373, endPoint y: 45, distance: 38.5
click at [379, 44] on div "13.6萬" at bounding box center [389, 43] width 21 height 13
click at [379, 45] on div "13.6萬" at bounding box center [389, 43] width 21 height 13
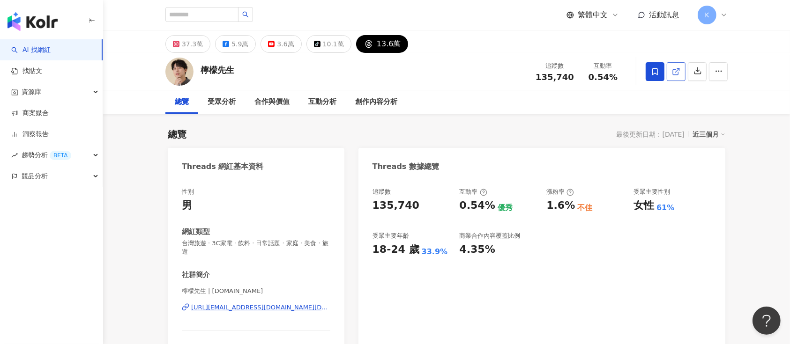
click at [592, 70] on icon at bounding box center [676, 71] width 8 height 8
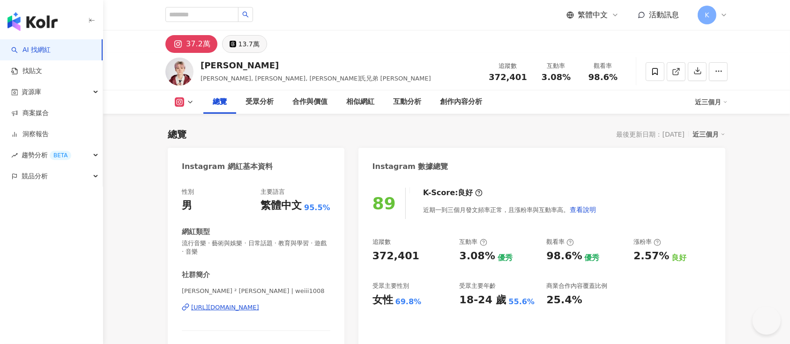
click at [244, 40] on div "13.7萬" at bounding box center [249, 43] width 21 height 13
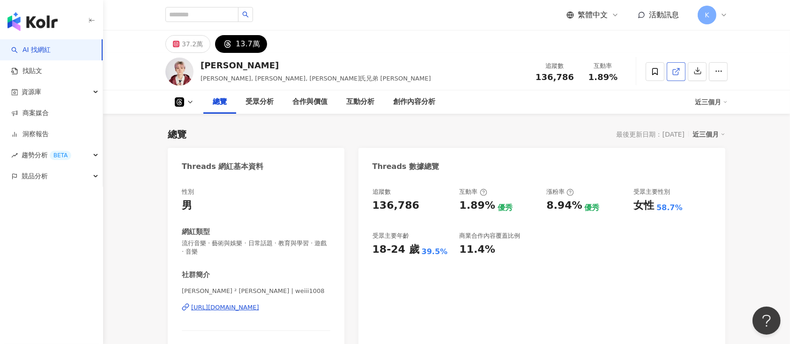
click at [592, 67] on link at bounding box center [676, 71] width 19 height 19
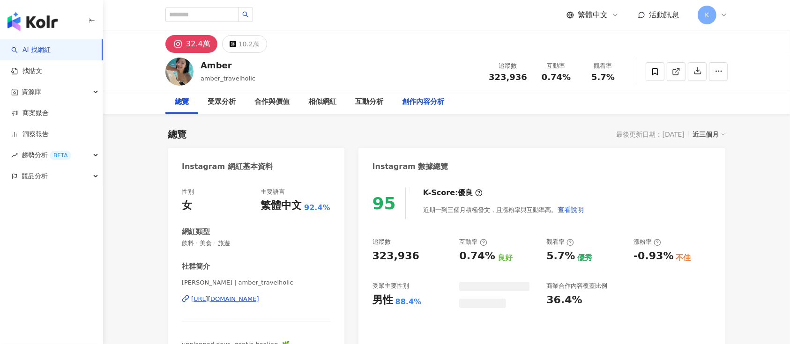
click at [247, 42] on div "10.2萬" at bounding box center [249, 43] width 21 height 13
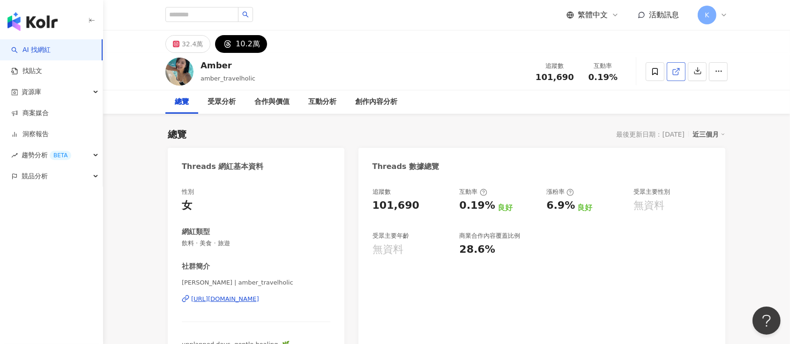
click at [678, 74] on icon at bounding box center [675, 71] width 5 height 5
click at [675, 69] on icon at bounding box center [676, 71] width 8 height 8
click at [200, 47] on div "32.4萬" at bounding box center [192, 43] width 21 height 13
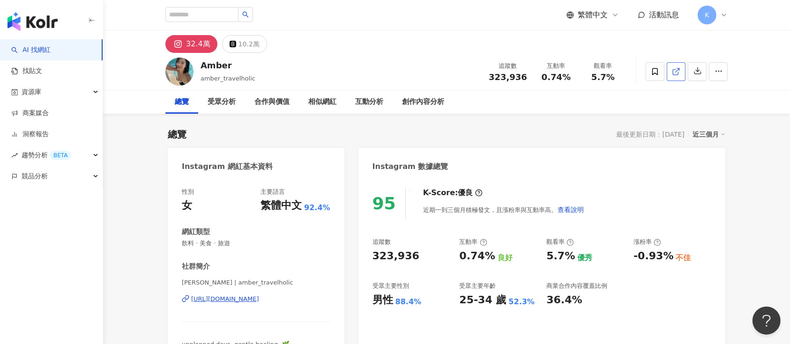
click at [675, 69] on icon at bounding box center [676, 71] width 8 height 8
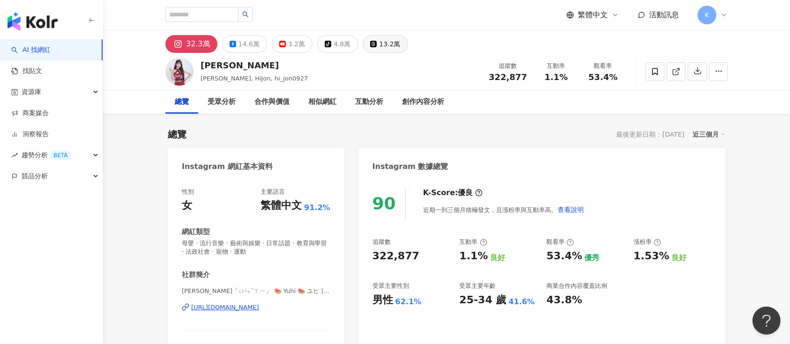
click at [371, 41] on button "13.2萬" at bounding box center [385, 44] width 45 height 18
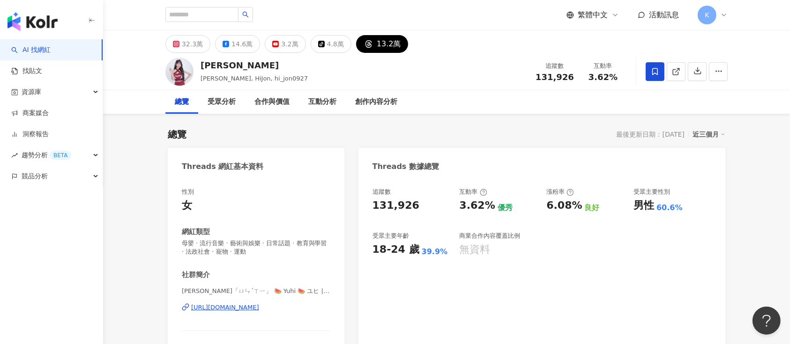
click at [681, 67] on link at bounding box center [676, 71] width 19 height 19
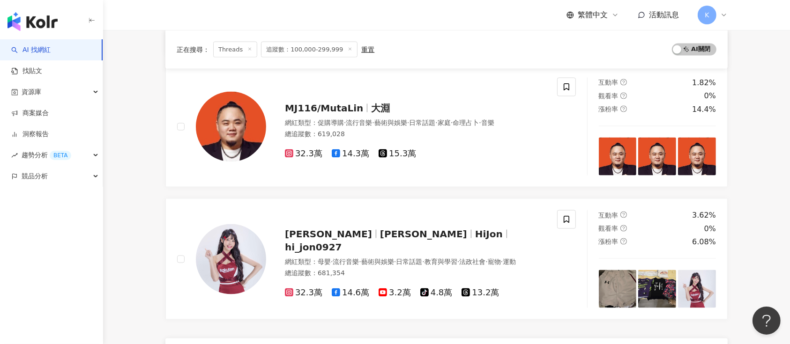
scroll to position [1423, 0]
click at [307, 288] on span "32.3萬" at bounding box center [303, 293] width 37 height 10
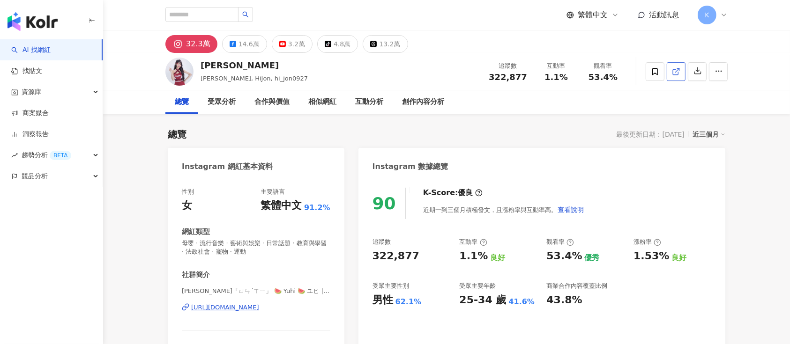
click at [675, 70] on icon at bounding box center [676, 71] width 8 height 8
